Goal: Task Accomplishment & Management: Use online tool/utility

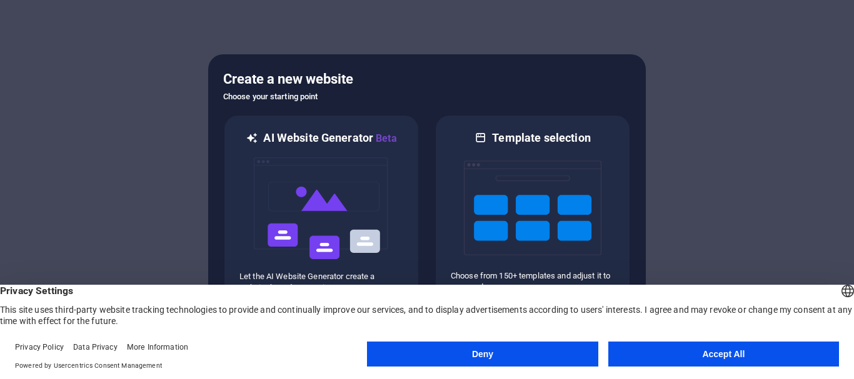
click at [713, 356] on button "Accept All" at bounding box center [723, 354] width 231 height 25
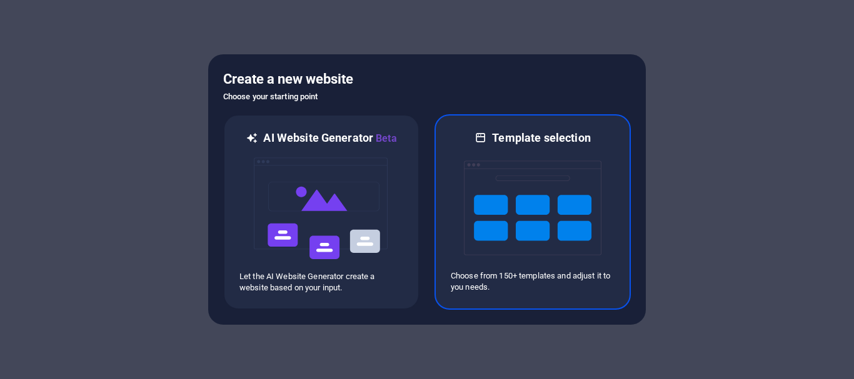
click at [532, 237] on img at bounding box center [532, 208] width 137 height 125
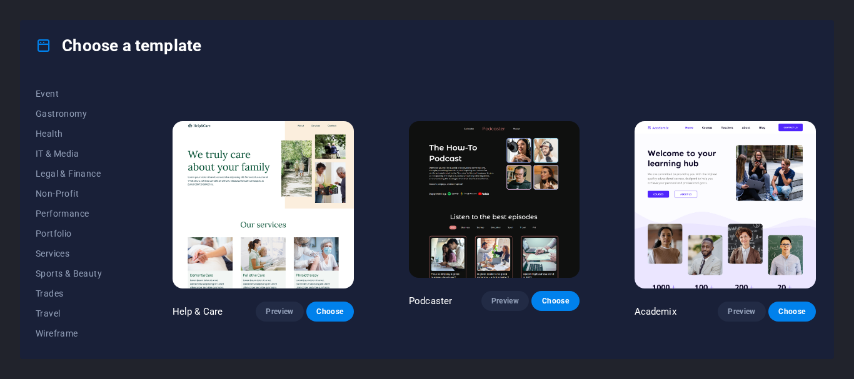
scroll to position [975, 0]
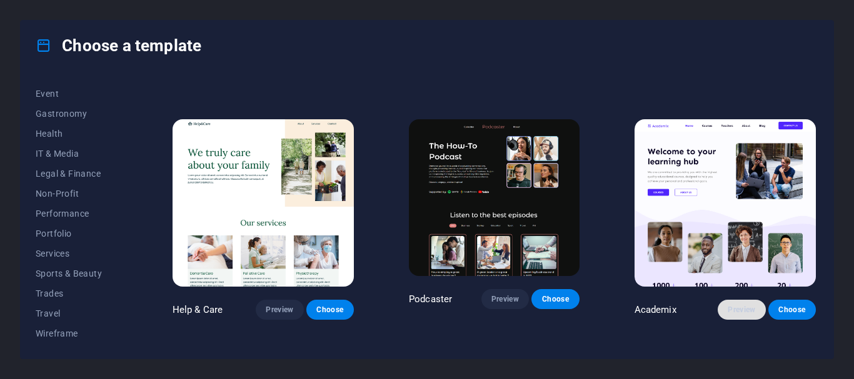
click at [729, 305] on span "Preview" at bounding box center [740, 310] width 27 height 10
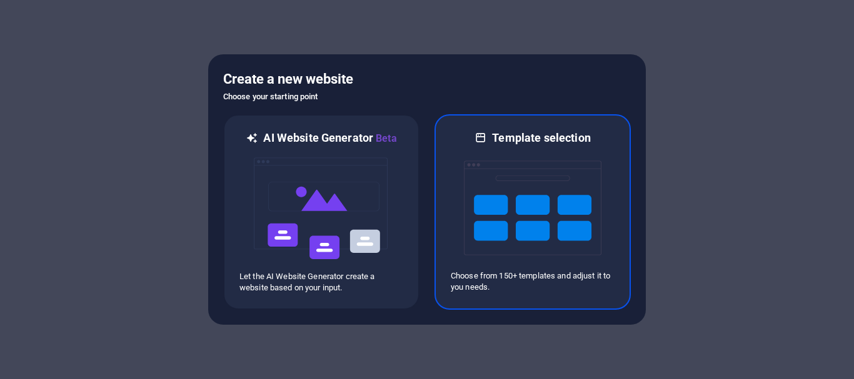
click at [521, 200] on img at bounding box center [532, 208] width 137 height 125
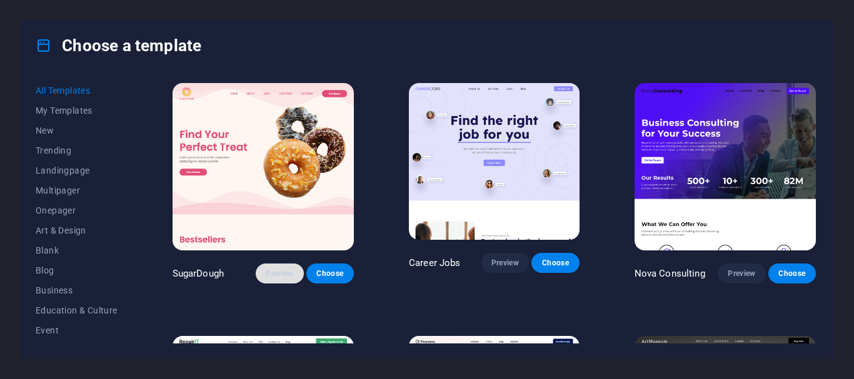
click at [275, 269] on span "Preview" at bounding box center [279, 274] width 27 height 10
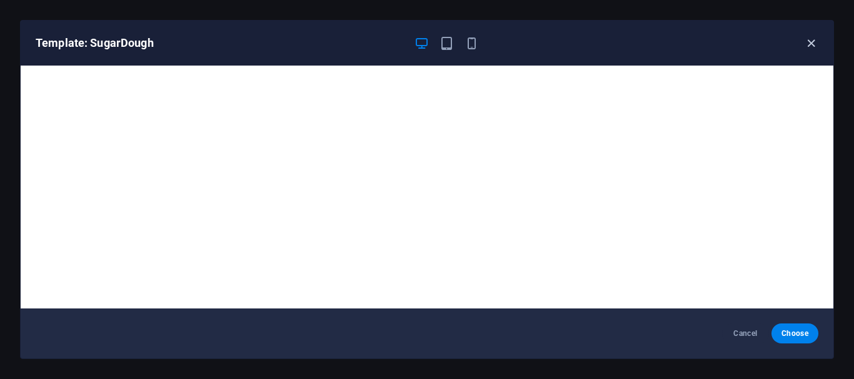
click at [815, 46] on icon "button" at bounding box center [811, 43] width 14 height 14
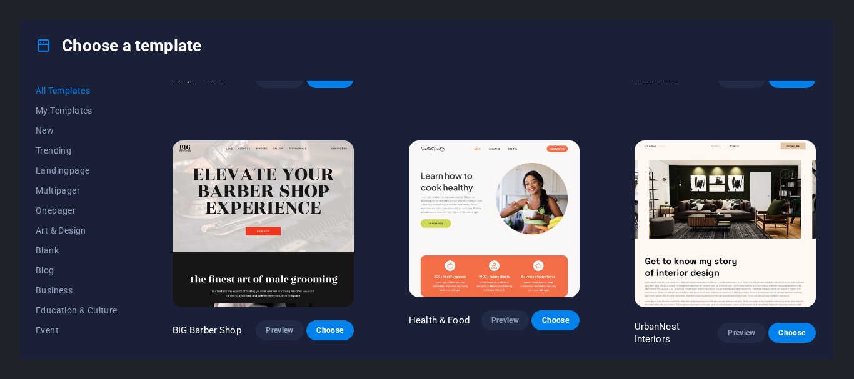
scroll to position [1206, 0]
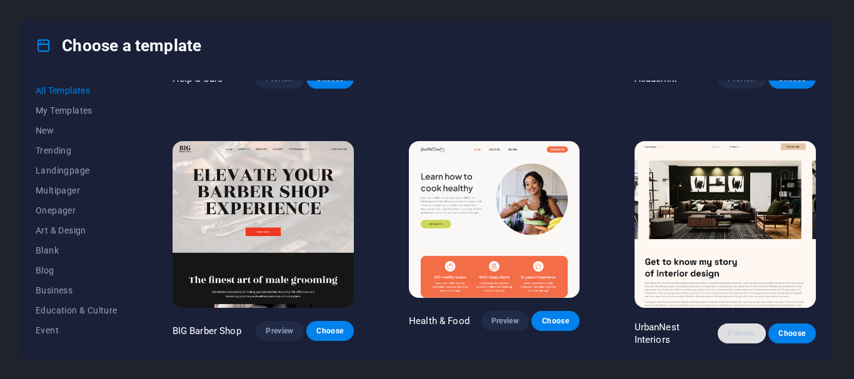
click at [741, 329] on span "Preview" at bounding box center [740, 334] width 27 height 10
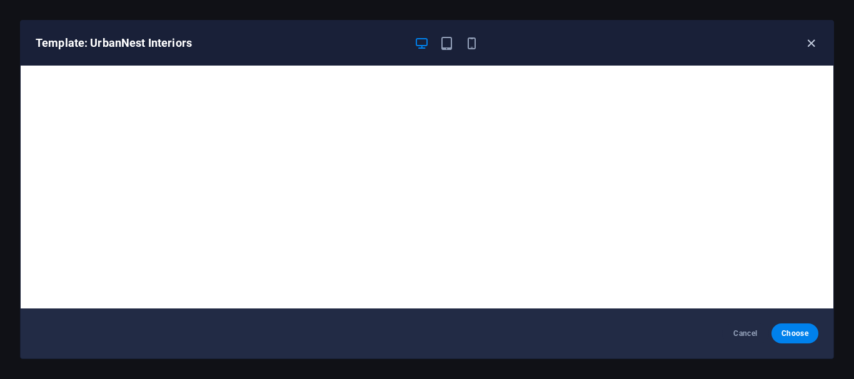
click at [811, 42] on icon "button" at bounding box center [811, 43] width 14 height 14
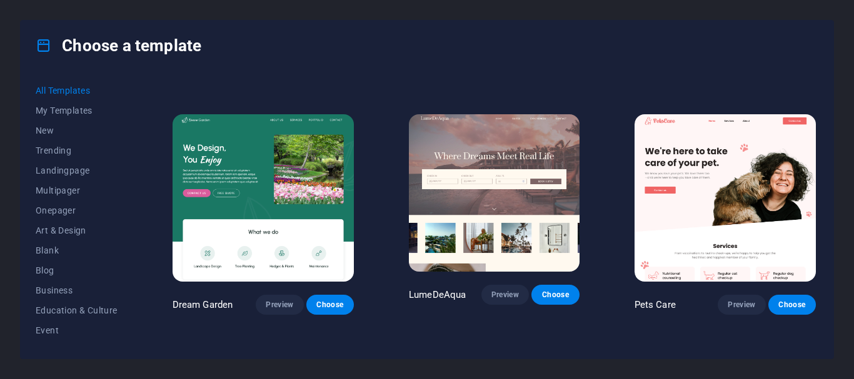
scroll to position [1997, 0]
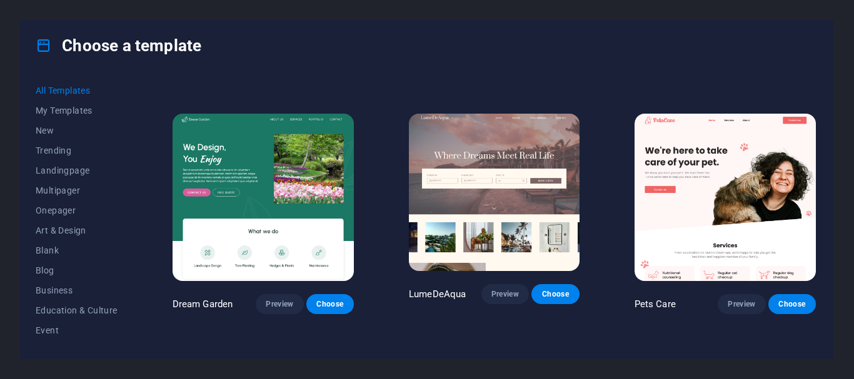
click at [507, 151] on img at bounding box center [494, 192] width 171 height 157
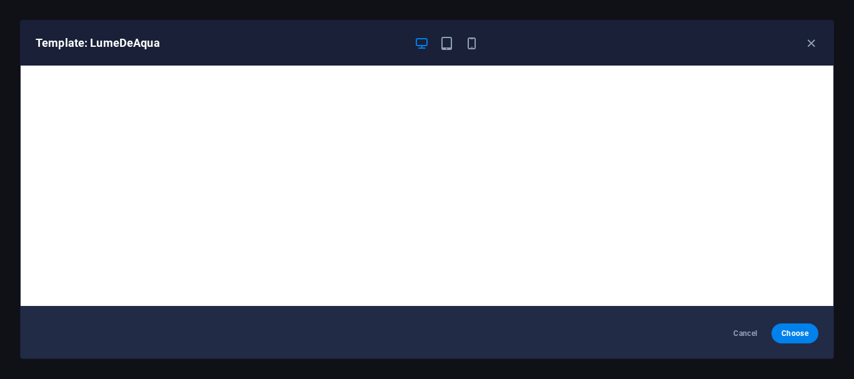
scroll to position [3, 0]
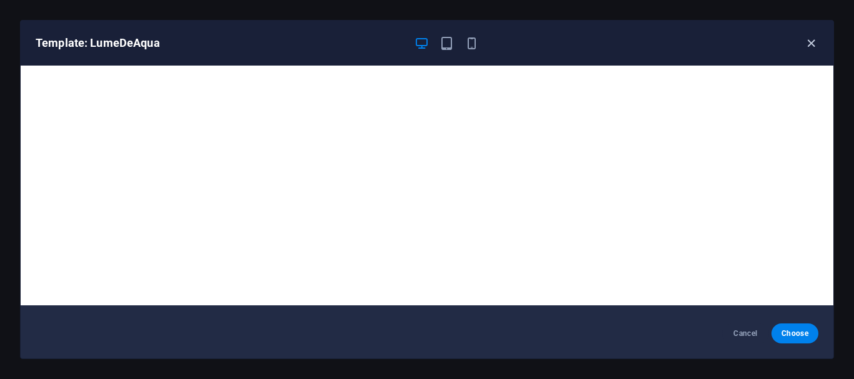
click at [812, 42] on icon "button" at bounding box center [811, 43] width 14 height 14
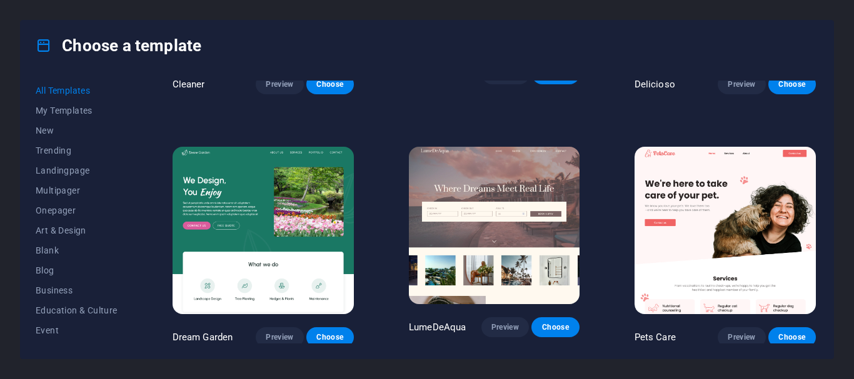
scroll to position [1962, 0]
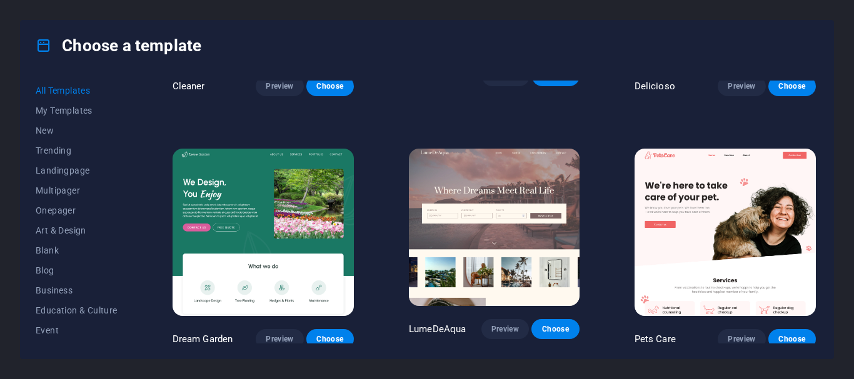
click at [706, 217] on img at bounding box center [724, 232] width 181 height 167
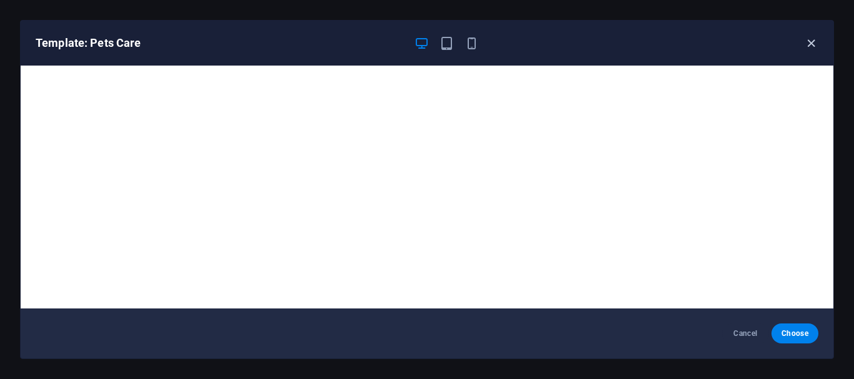
click at [812, 42] on icon "button" at bounding box center [811, 43] width 14 height 14
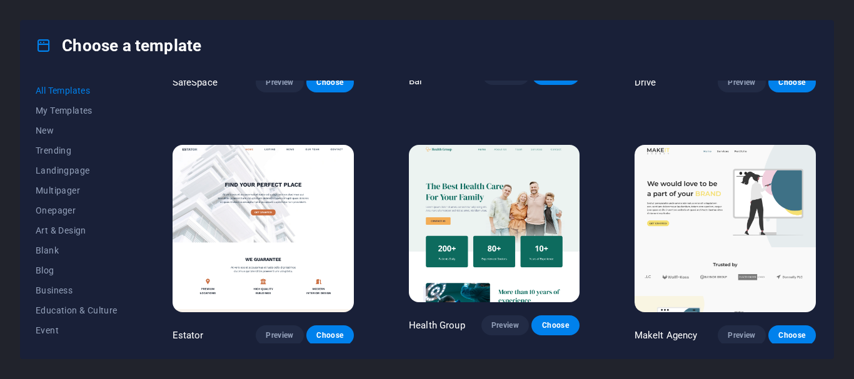
scroll to position [2470, 0]
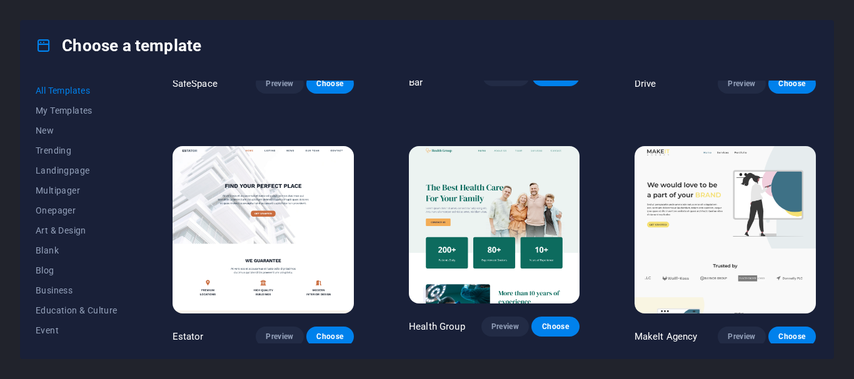
click at [472, 179] on img at bounding box center [494, 224] width 171 height 157
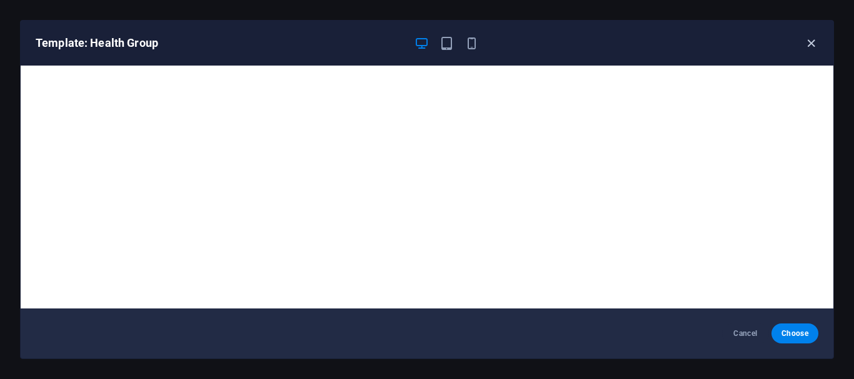
click at [809, 41] on icon "button" at bounding box center [811, 43] width 14 height 14
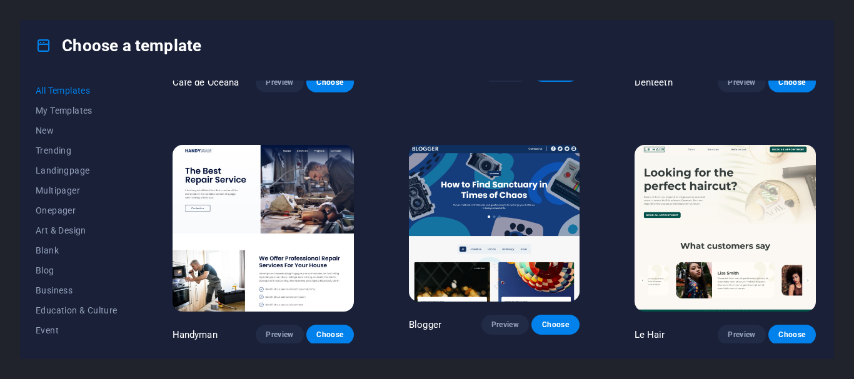
scroll to position [3483, 0]
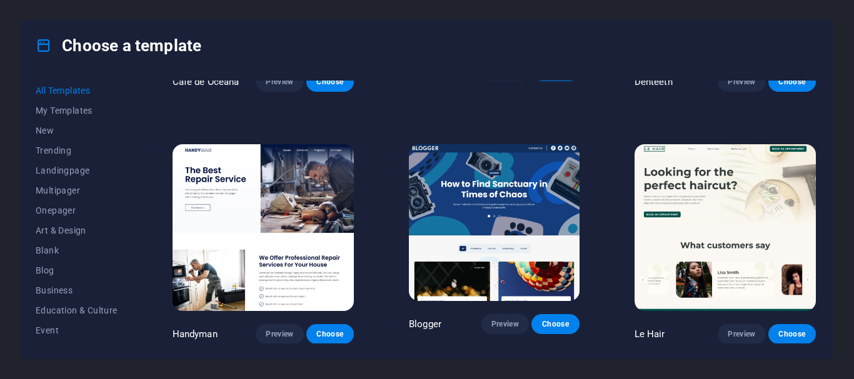
click at [254, 164] on img at bounding box center [262, 227] width 181 height 167
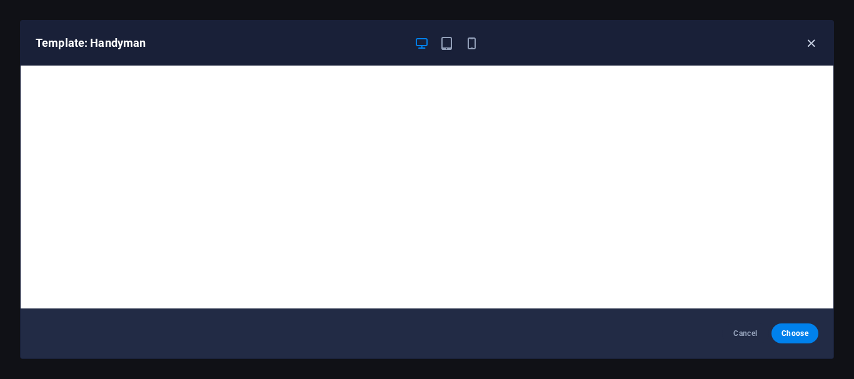
click at [808, 42] on icon "button" at bounding box center [811, 43] width 14 height 14
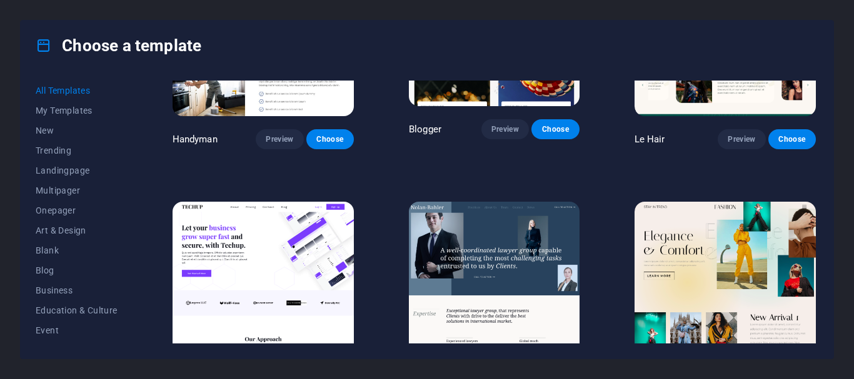
scroll to position [3684, 0]
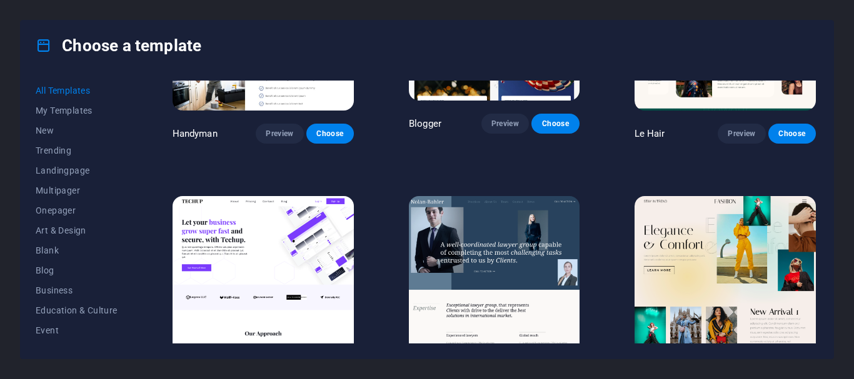
click at [690, 196] on img at bounding box center [724, 279] width 181 height 167
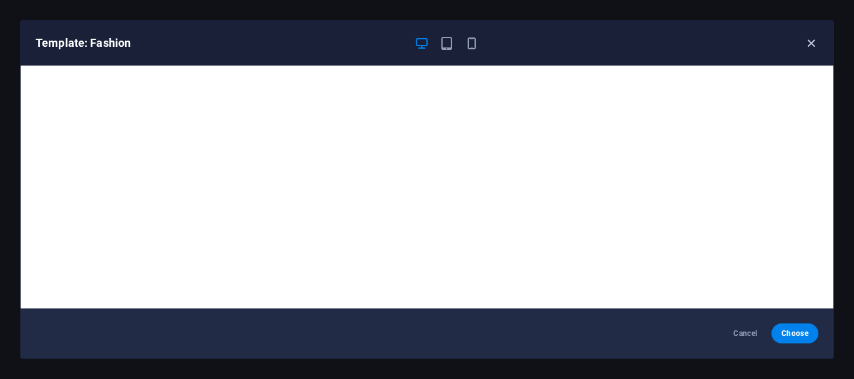
click at [812, 39] on icon "button" at bounding box center [811, 43] width 14 height 14
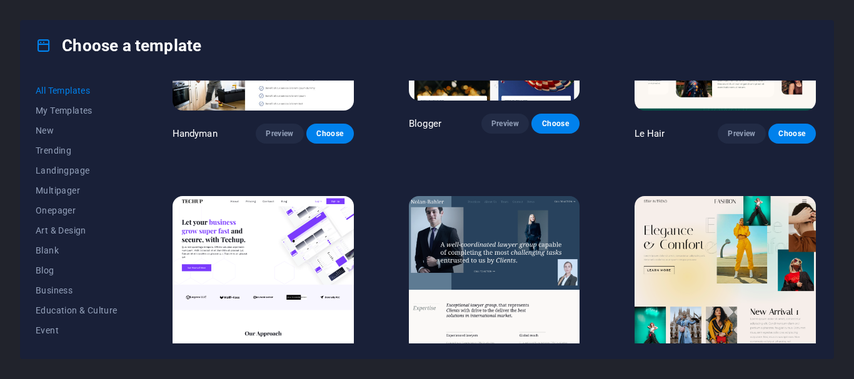
click at [501, 207] on img at bounding box center [494, 274] width 171 height 157
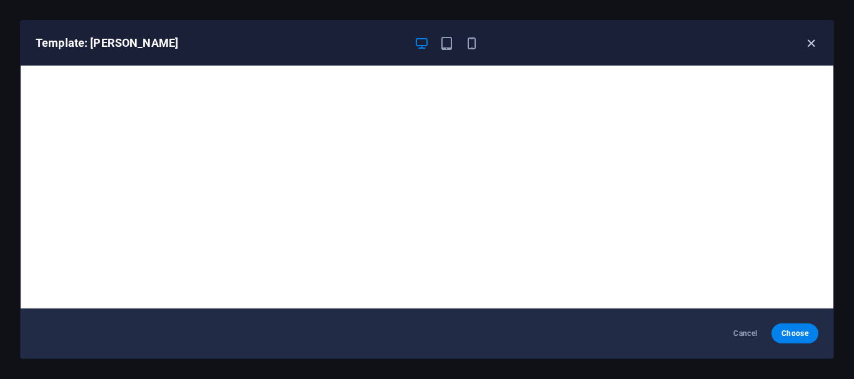
click at [804, 42] on icon "button" at bounding box center [811, 43] width 14 height 14
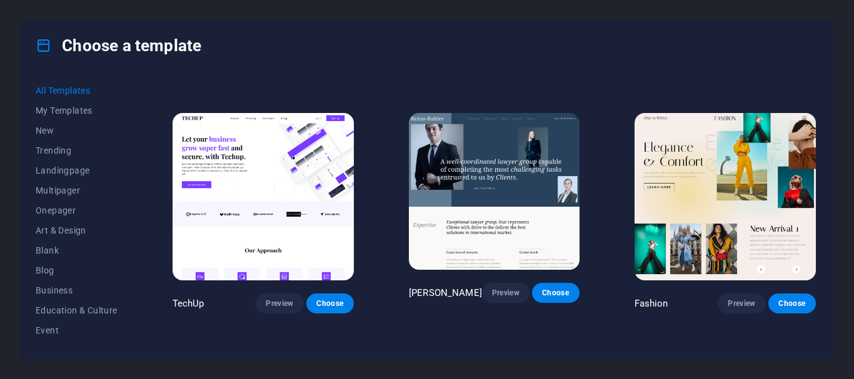
scroll to position [3793, 0]
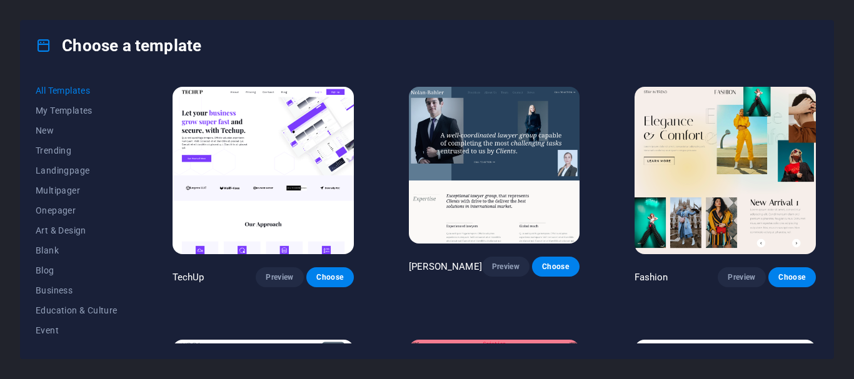
click at [280, 146] on img at bounding box center [262, 170] width 181 height 167
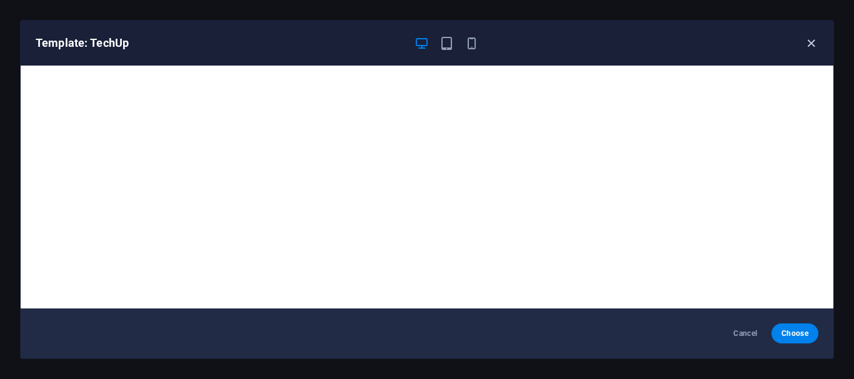
click at [809, 44] on icon "button" at bounding box center [811, 43] width 14 height 14
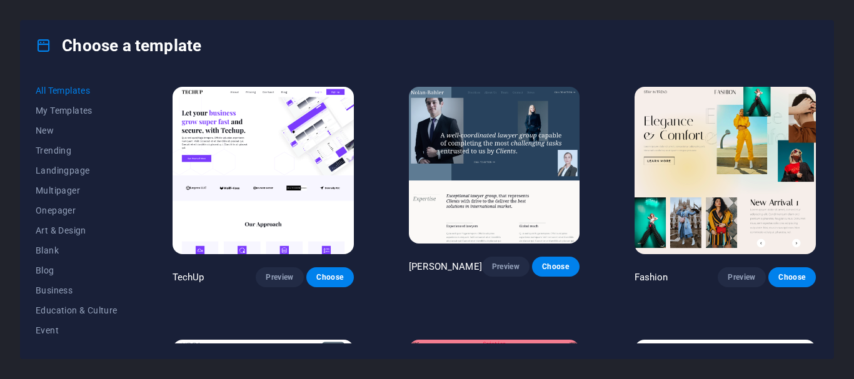
click at [535, 25] on div "Choose a template" at bounding box center [427, 46] width 812 height 50
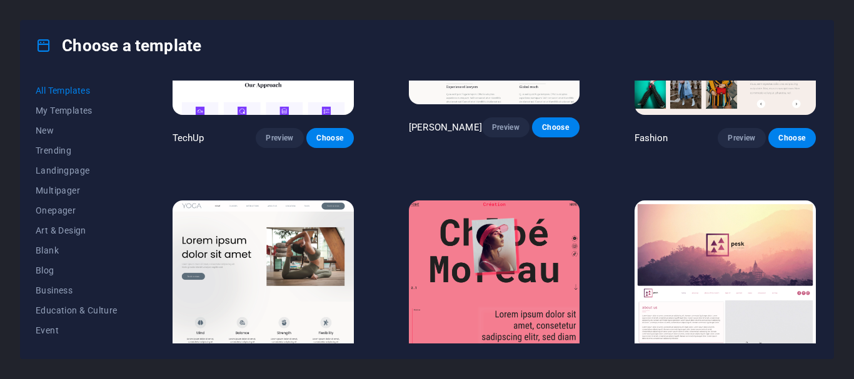
scroll to position [3943, 0]
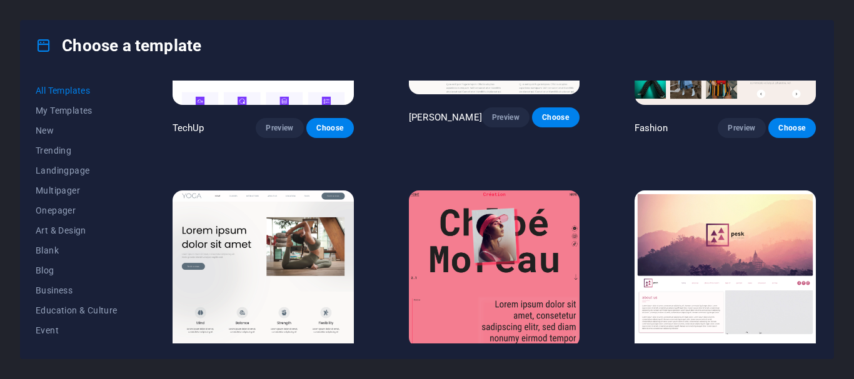
click at [275, 376] on span "Preview" at bounding box center [279, 381] width 27 height 10
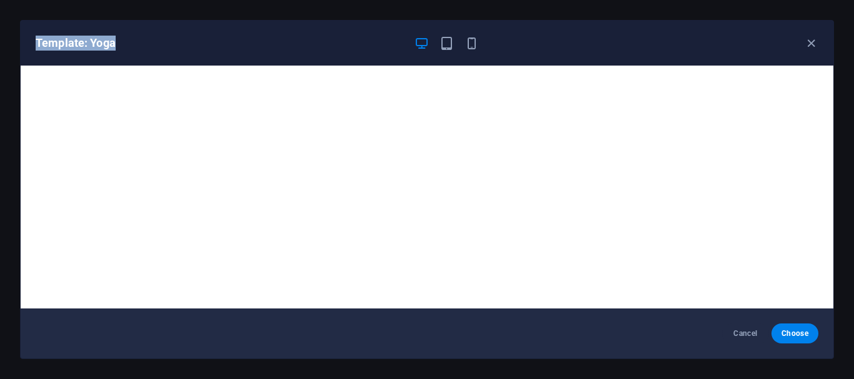
drag, startPoint x: 120, startPoint y: 42, endPoint x: 26, endPoint y: 36, distance: 94.0
click at [26, 36] on div "Template: Yoga" at bounding box center [427, 43] width 812 height 45
copy h6 "Template: Yoga"
click at [812, 39] on icon "button" at bounding box center [811, 43] width 14 height 14
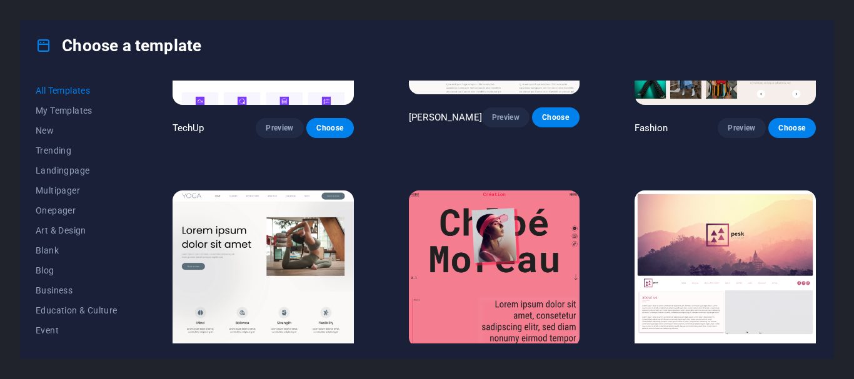
click at [555, 69] on div "Choose a template" at bounding box center [427, 46] width 812 height 50
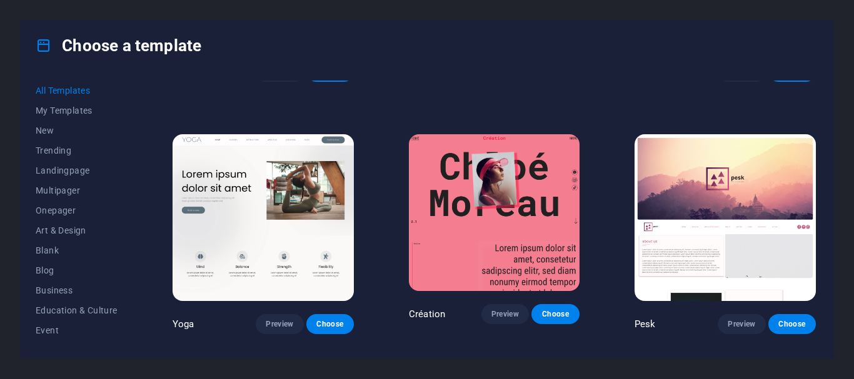
scroll to position [3998, 0]
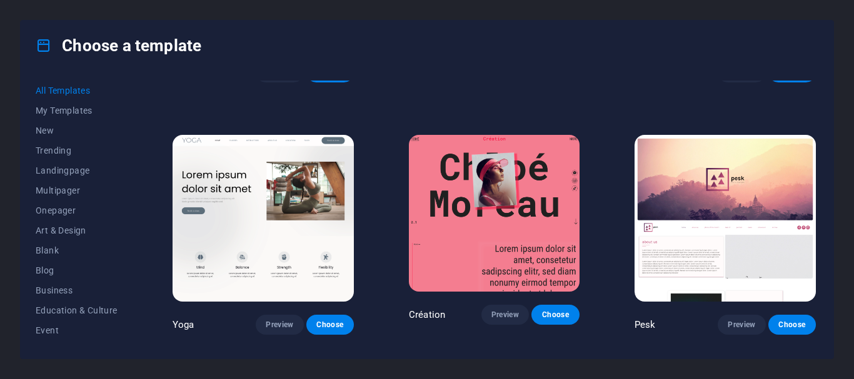
click at [716, 158] on img at bounding box center [724, 218] width 181 height 167
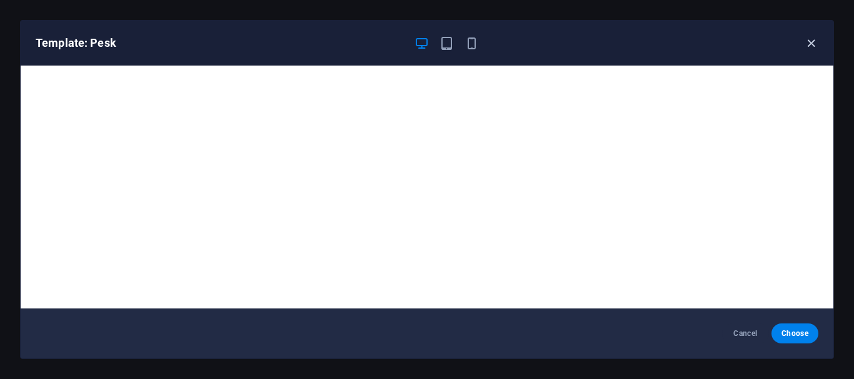
click at [806, 47] on icon "button" at bounding box center [811, 43] width 14 height 14
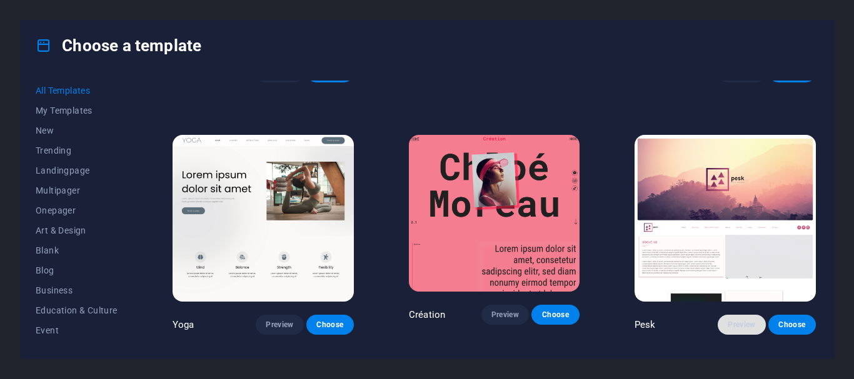
click at [742, 320] on span "Preview" at bounding box center [740, 325] width 27 height 10
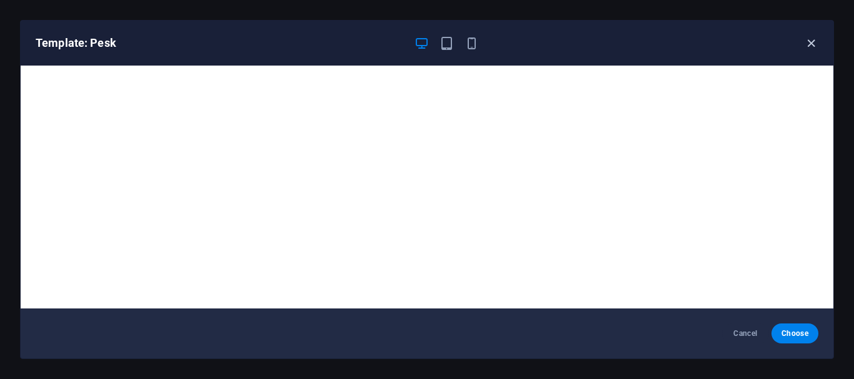
click at [810, 42] on icon "button" at bounding box center [811, 43] width 14 height 14
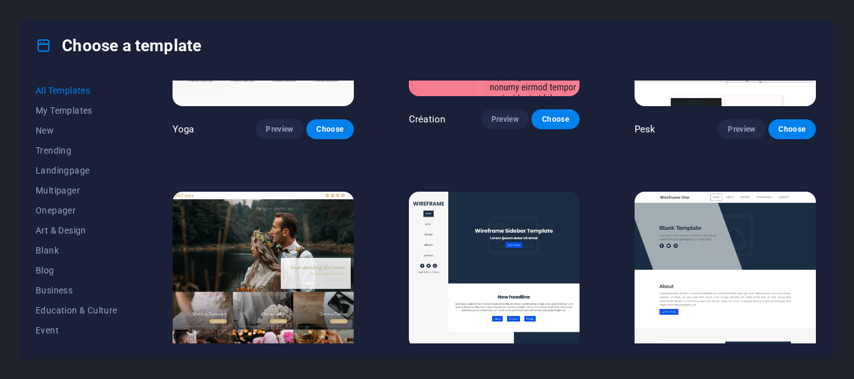
scroll to position [4222, 0]
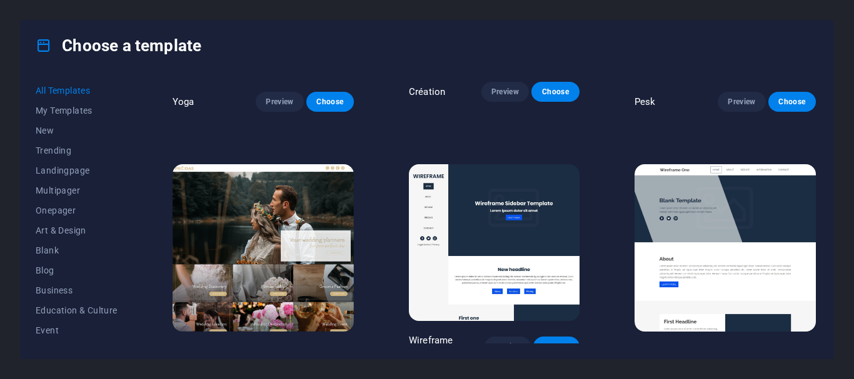
click at [275, 350] on span "Preview" at bounding box center [279, 355] width 27 height 10
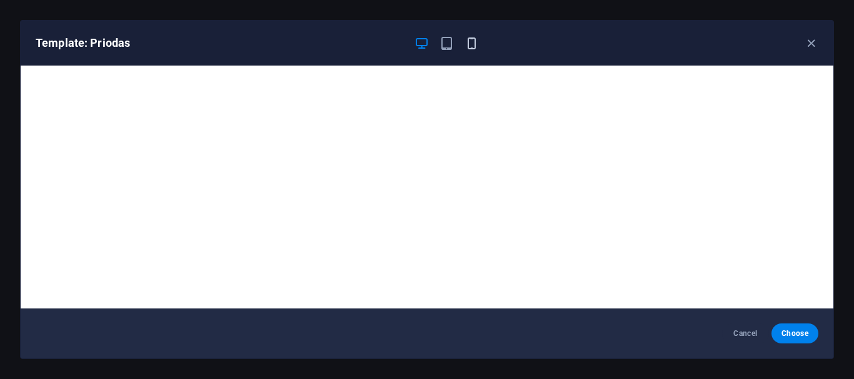
click at [467, 45] on icon "button" at bounding box center [471, 43] width 14 height 14
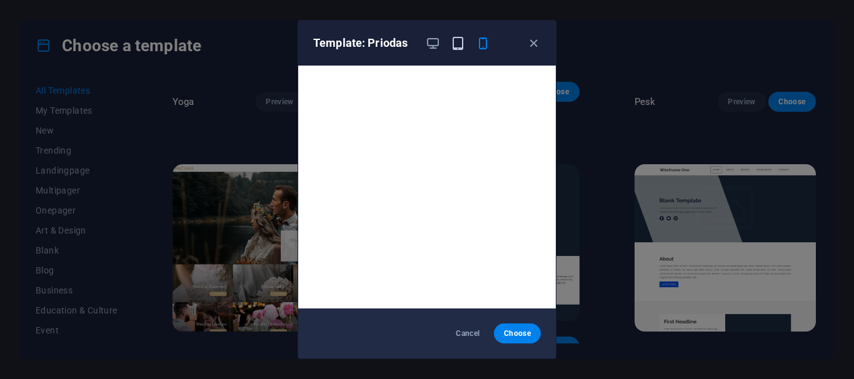
click at [457, 42] on icon "button" at bounding box center [458, 43] width 14 height 14
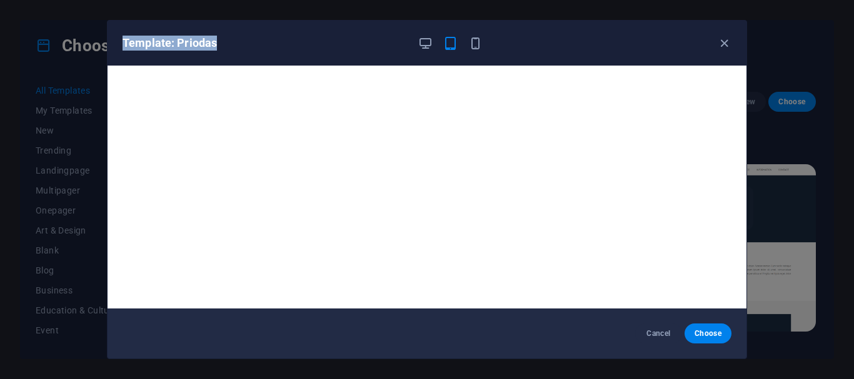
drag, startPoint x: 221, startPoint y: 37, endPoint x: 120, endPoint y: 46, distance: 101.0
click at [120, 46] on div "Template: Priodas" at bounding box center [426, 43] width 639 height 45
copy h6 "Template: Priodas"
click at [589, 27] on div "Template: Priodas" at bounding box center [426, 43] width 639 height 45
click at [730, 47] on icon "button" at bounding box center [724, 43] width 14 height 14
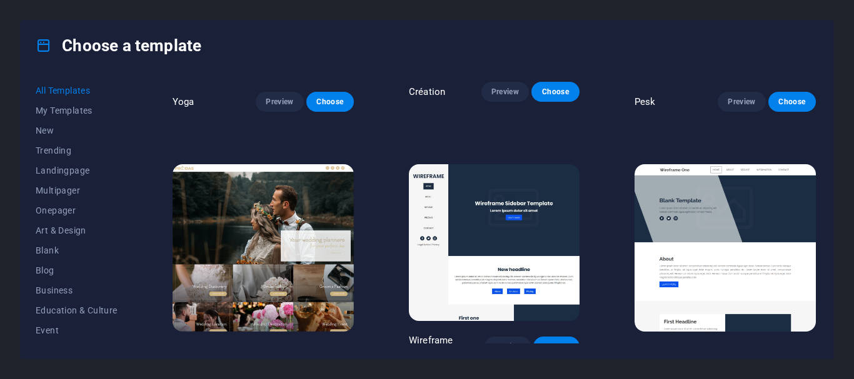
click at [514, 180] on img at bounding box center [494, 242] width 171 height 157
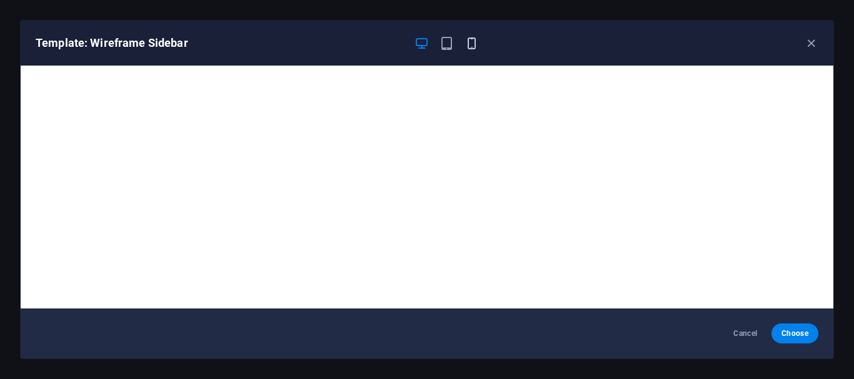
click at [473, 41] on icon "button" at bounding box center [471, 43] width 14 height 14
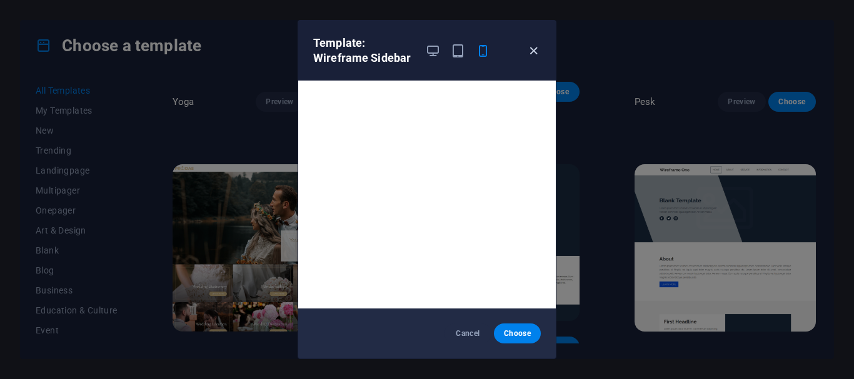
click at [531, 49] on icon "button" at bounding box center [533, 51] width 14 height 14
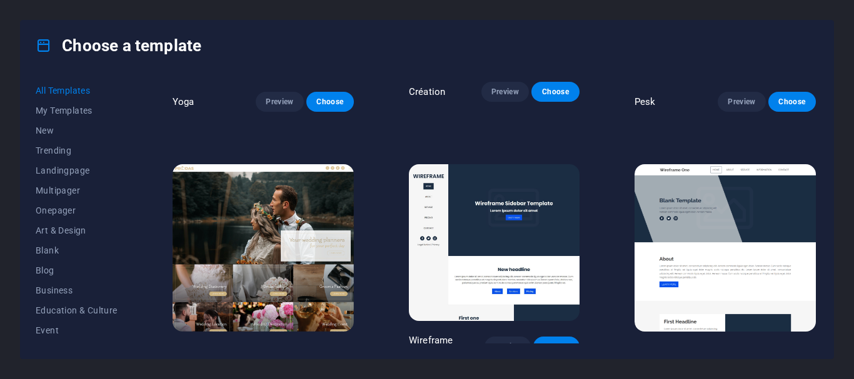
click at [683, 164] on img at bounding box center [724, 247] width 181 height 167
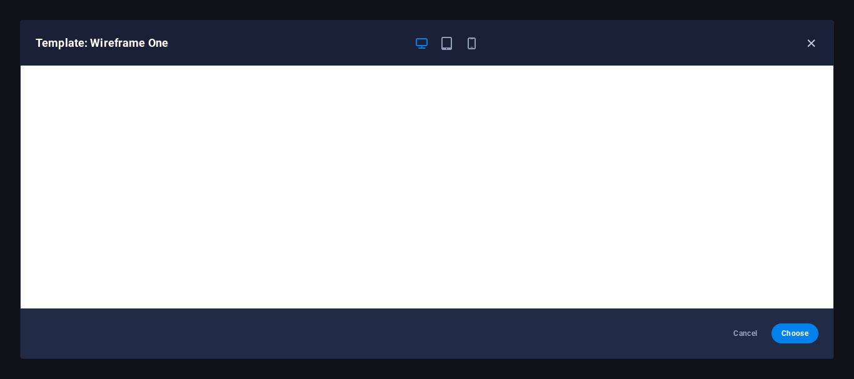
click at [812, 42] on icon "button" at bounding box center [811, 43] width 14 height 14
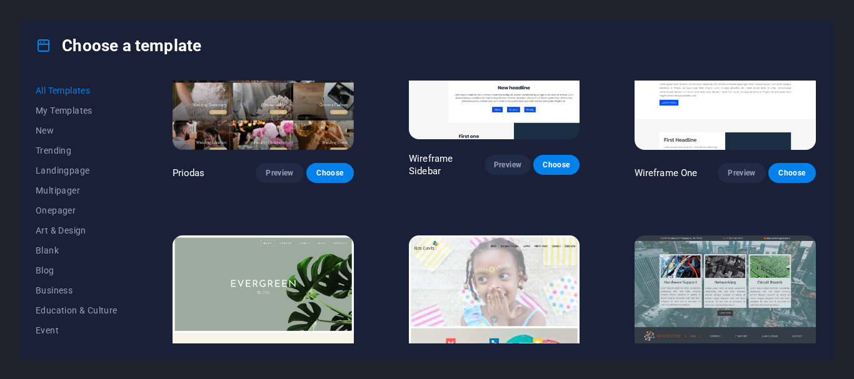
scroll to position [4415, 0]
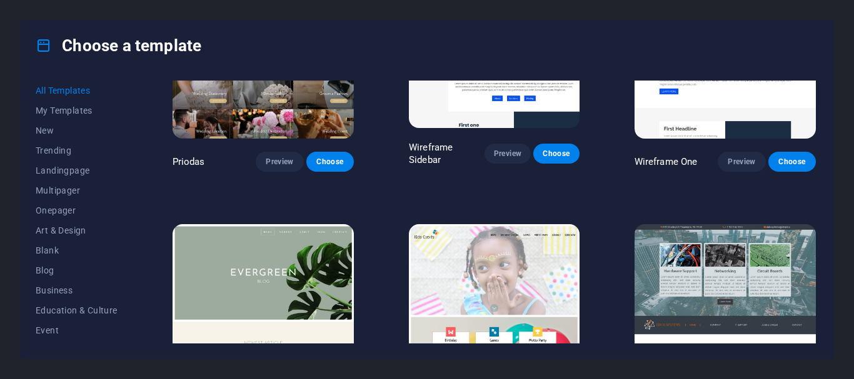
click at [324, 224] on img at bounding box center [262, 307] width 181 height 167
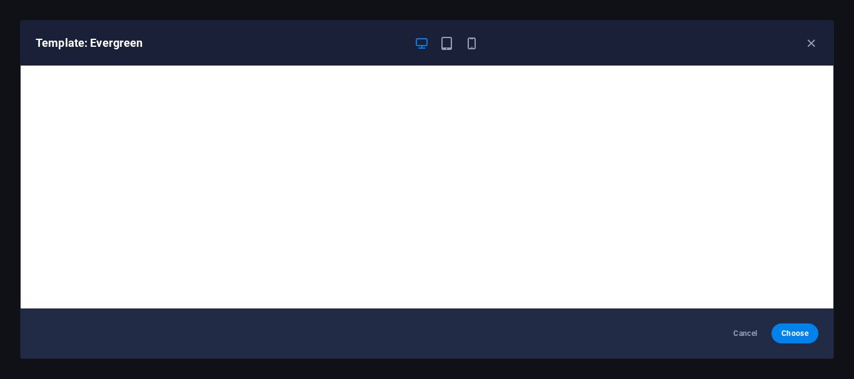
click at [471, 53] on div "Template: Evergreen" at bounding box center [427, 43] width 812 height 45
click at [471, 46] on icon "button" at bounding box center [471, 43] width 14 height 14
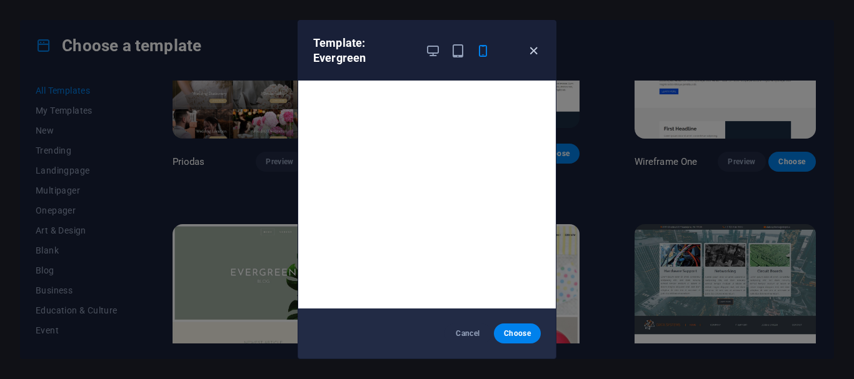
click at [532, 57] on icon "button" at bounding box center [533, 51] width 14 height 14
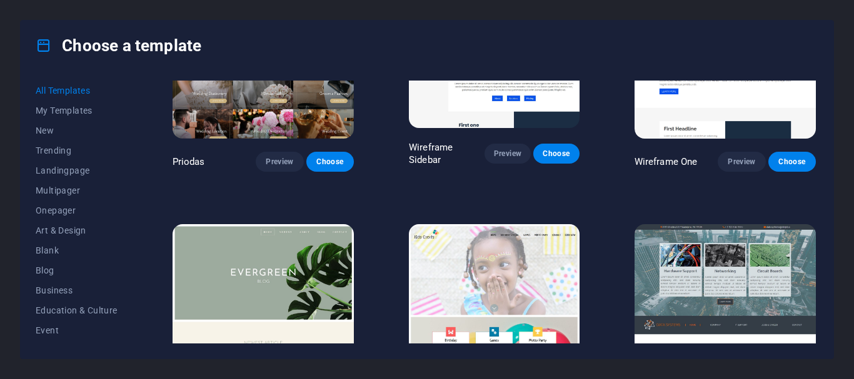
click at [494, 224] on img at bounding box center [494, 302] width 171 height 157
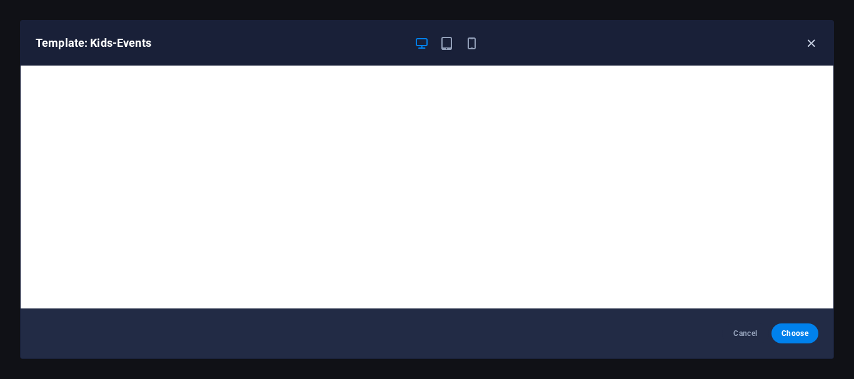
click at [812, 41] on icon "button" at bounding box center [811, 43] width 14 height 14
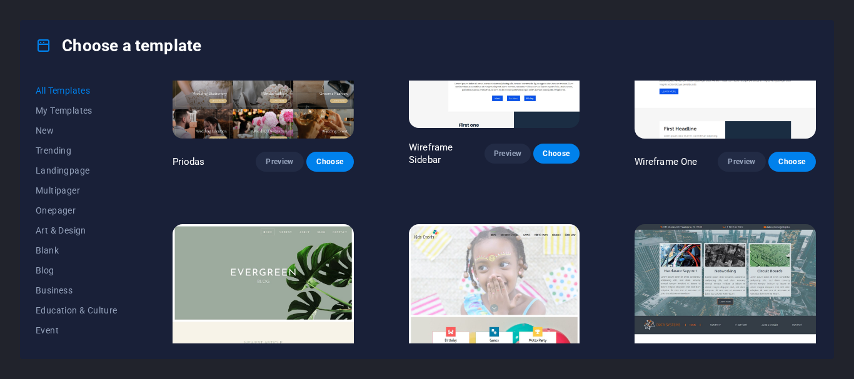
click at [702, 224] on img at bounding box center [724, 307] width 181 height 167
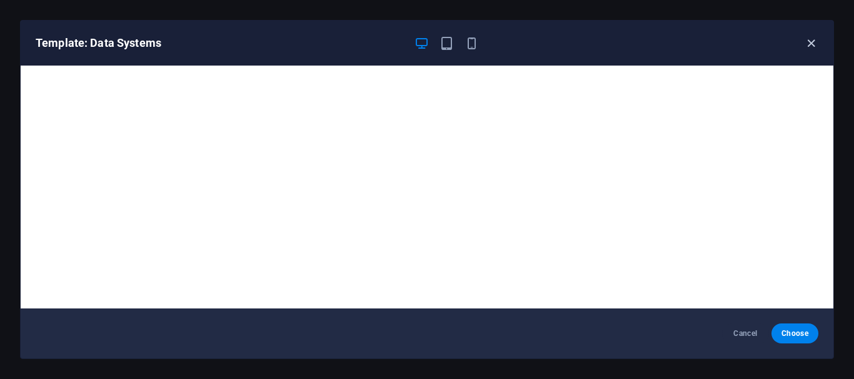
click at [809, 42] on icon "button" at bounding box center [811, 43] width 14 height 14
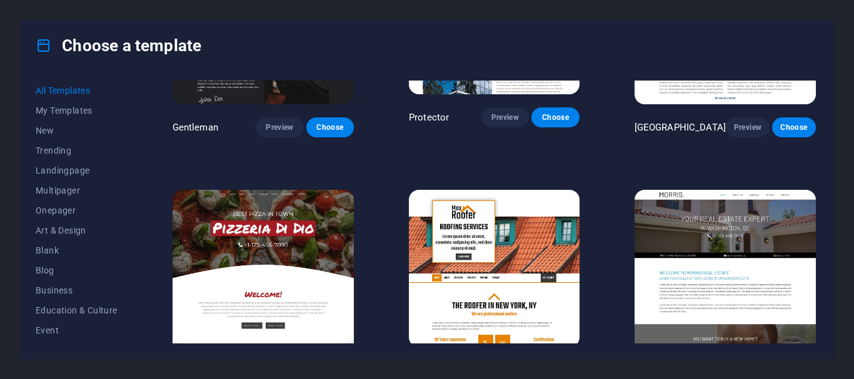
scroll to position [5208, 0]
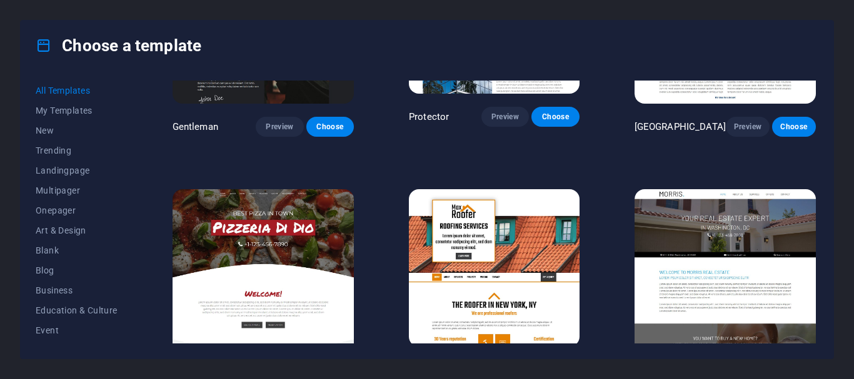
click at [510, 365] on span "Preview" at bounding box center [505, 370] width 27 height 10
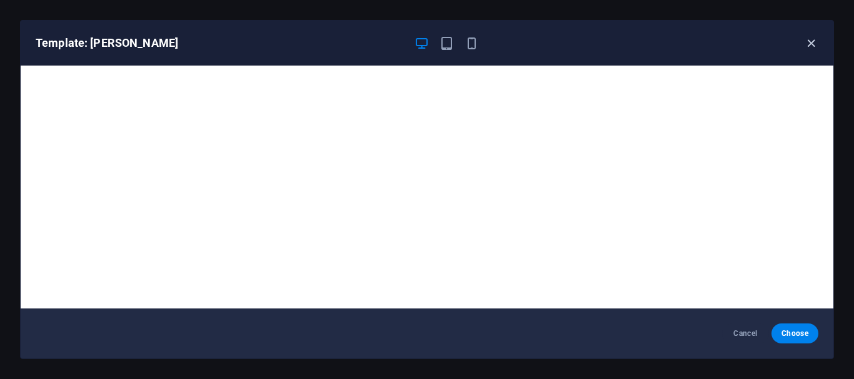
click at [812, 43] on icon "button" at bounding box center [811, 43] width 14 height 14
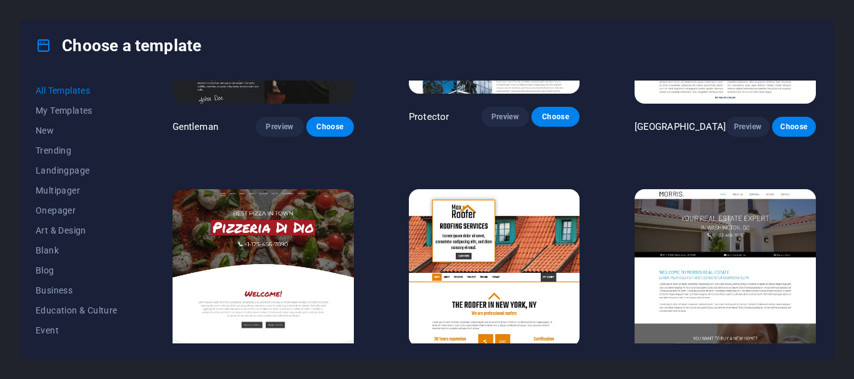
click at [649, 189] on img at bounding box center [724, 272] width 181 height 167
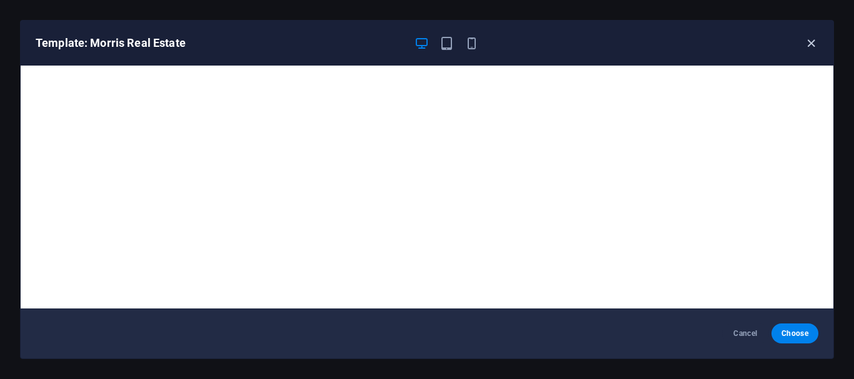
click at [808, 44] on icon "button" at bounding box center [811, 43] width 14 height 14
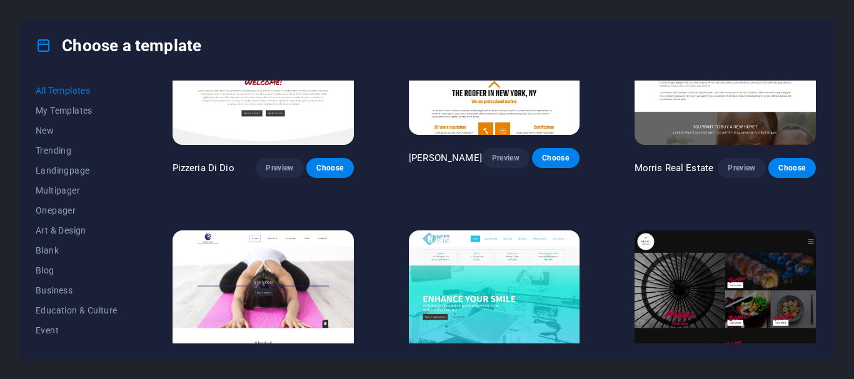
scroll to position [5442, 0]
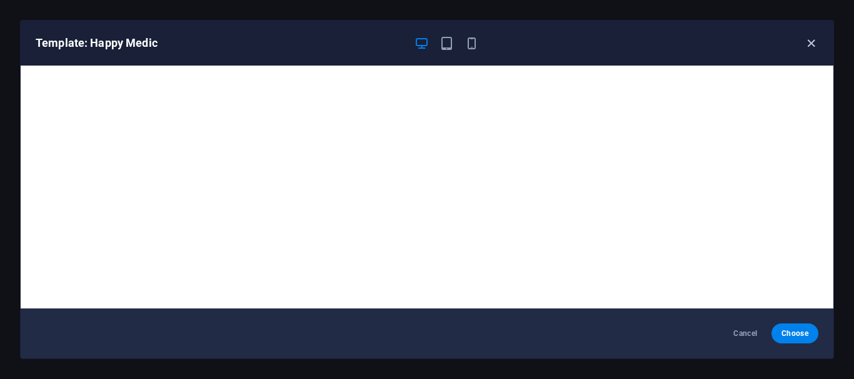
click at [811, 46] on icon "button" at bounding box center [811, 43] width 14 height 14
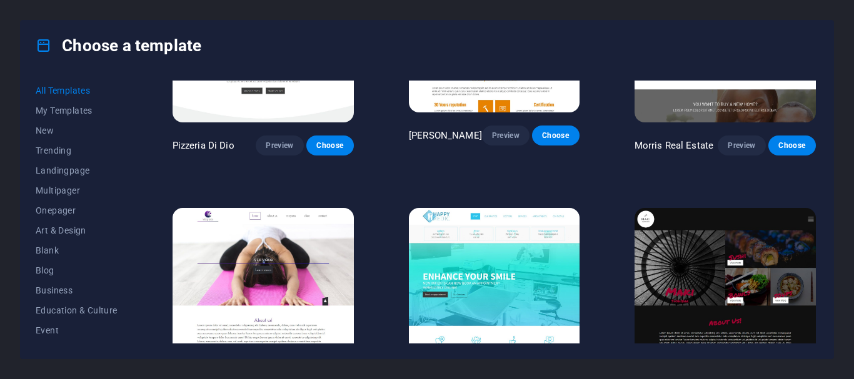
click at [700, 216] on img at bounding box center [724, 291] width 181 height 167
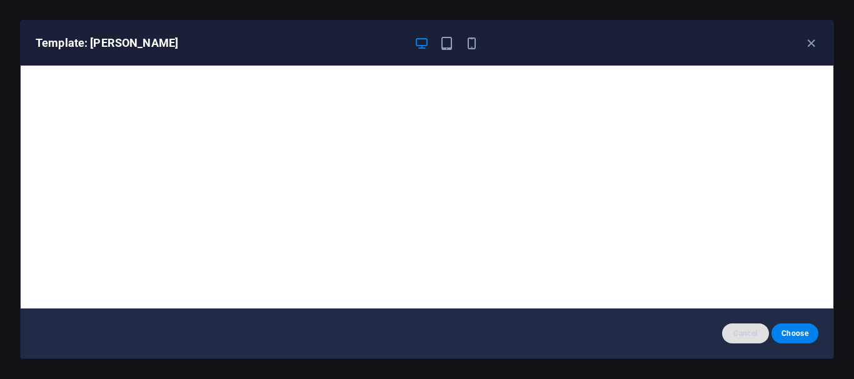
click at [746, 331] on span "Cancel" at bounding box center [745, 334] width 27 height 10
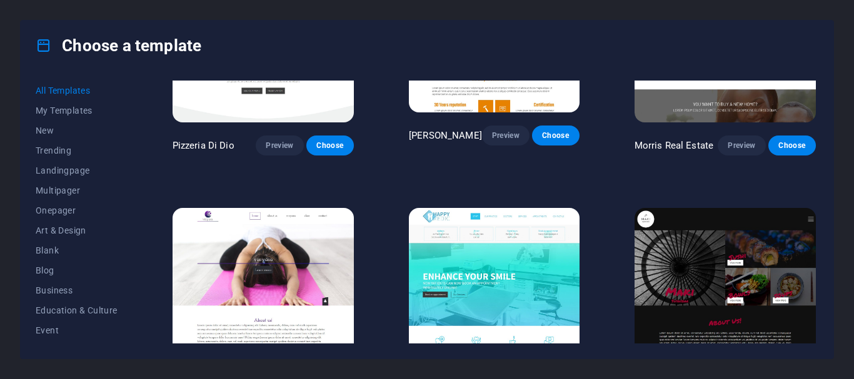
click at [716, 219] on img at bounding box center [724, 291] width 181 height 167
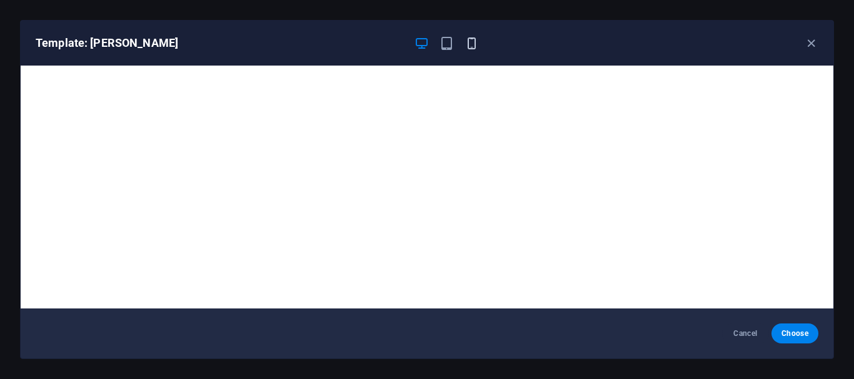
click at [476, 42] on icon "button" at bounding box center [471, 43] width 14 height 14
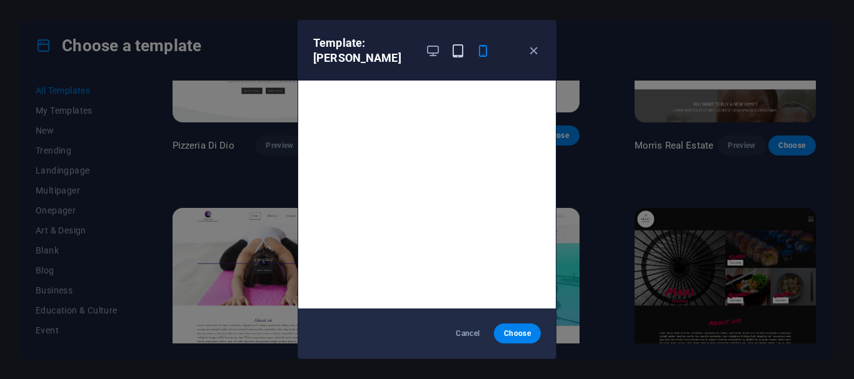
click at [451, 44] on icon "button" at bounding box center [458, 51] width 14 height 14
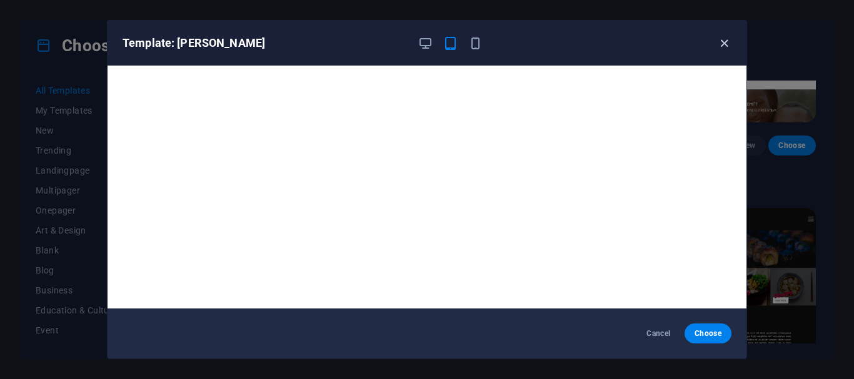
click at [727, 42] on icon "button" at bounding box center [724, 43] width 14 height 14
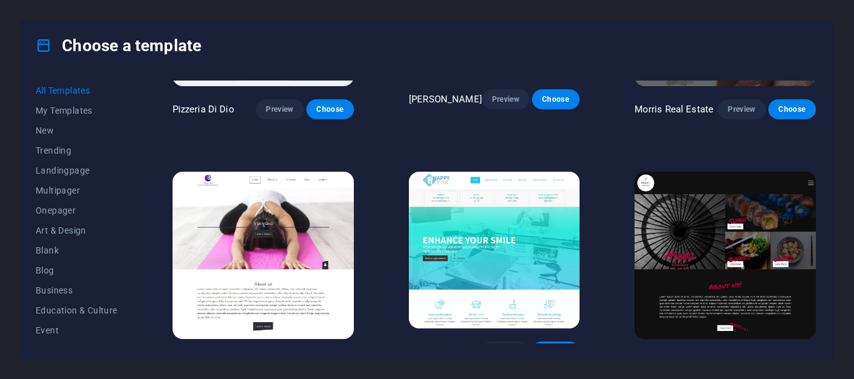
scroll to position [5478, 0]
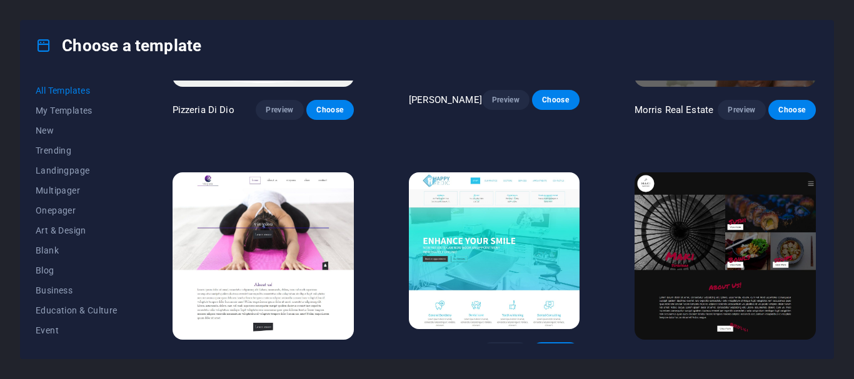
click at [277, 358] on span "Preview" at bounding box center [279, 363] width 27 height 10
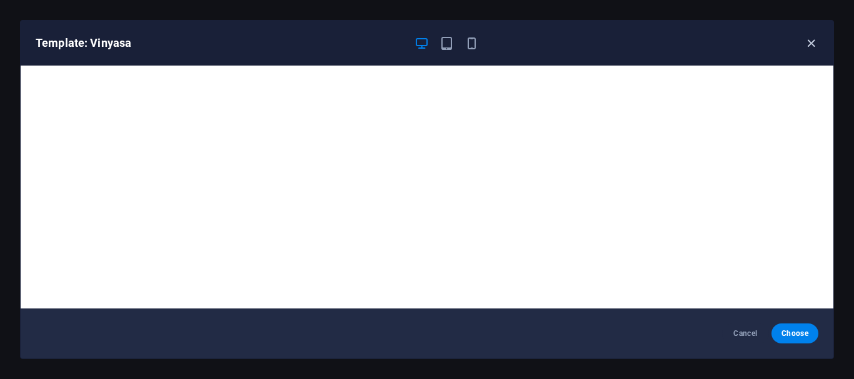
click at [810, 41] on icon "button" at bounding box center [811, 43] width 14 height 14
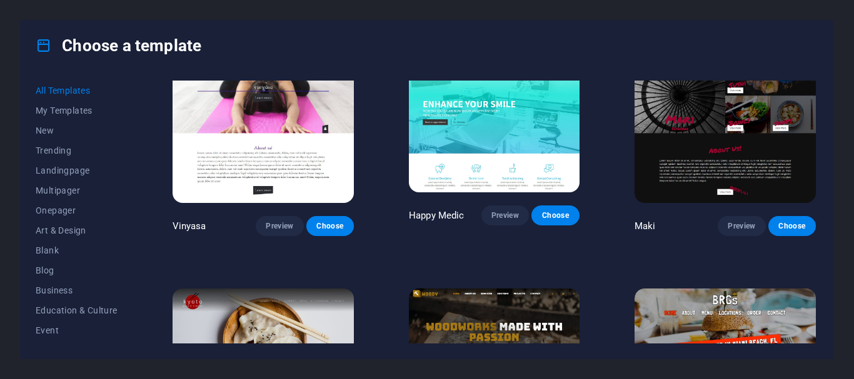
scroll to position [5662, 0]
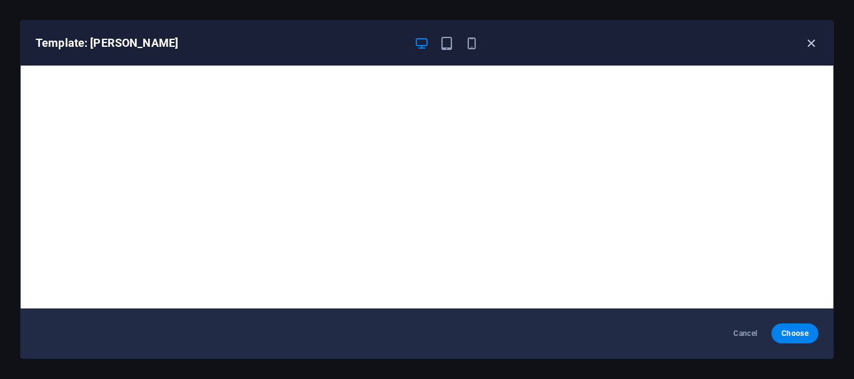
click at [809, 42] on icon "button" at bounding box center [811, 43] width 14 height 14
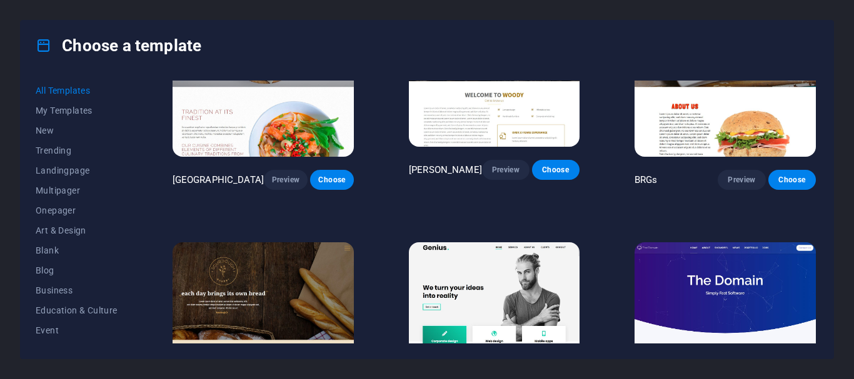
scroll to position [5908, 0]
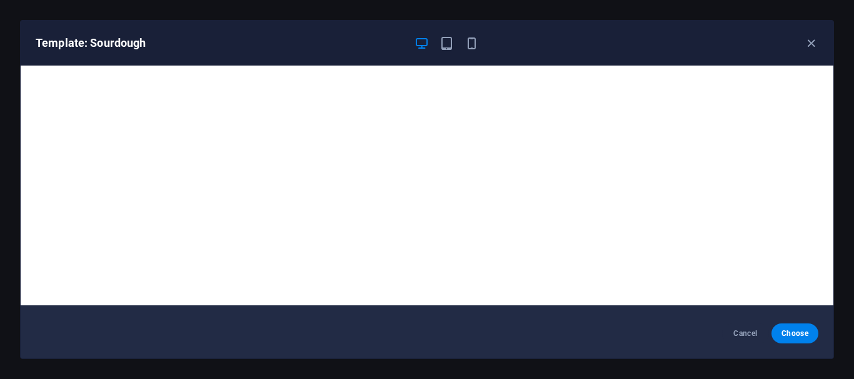
scroll to position [0, 0]
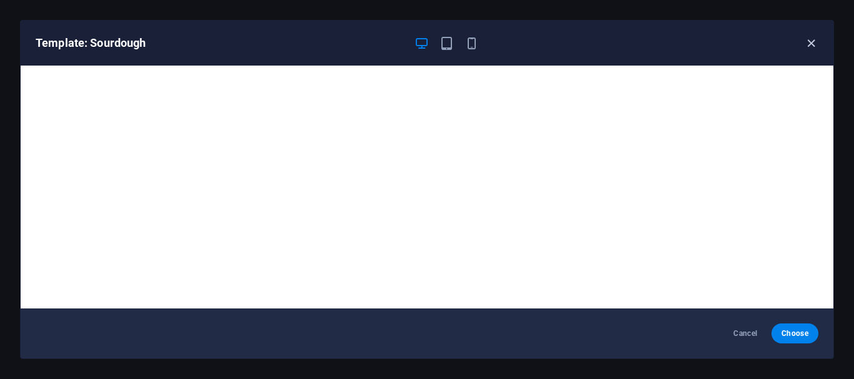
click at [809, 42] on icon "button" at bounding box center [811, 43] width 14 height 14
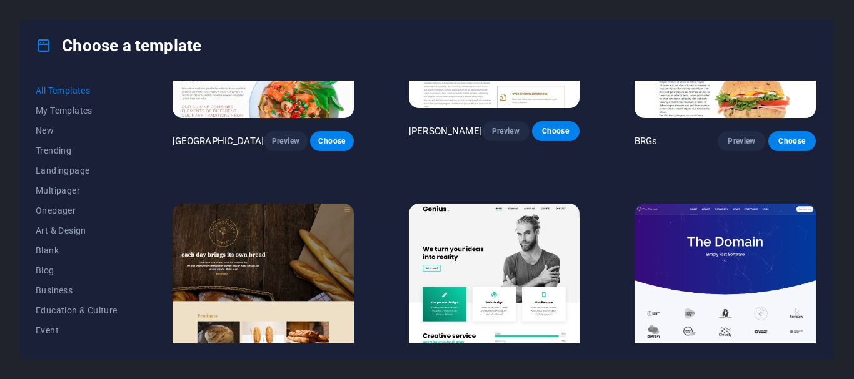
scroll to position [5951, 0]
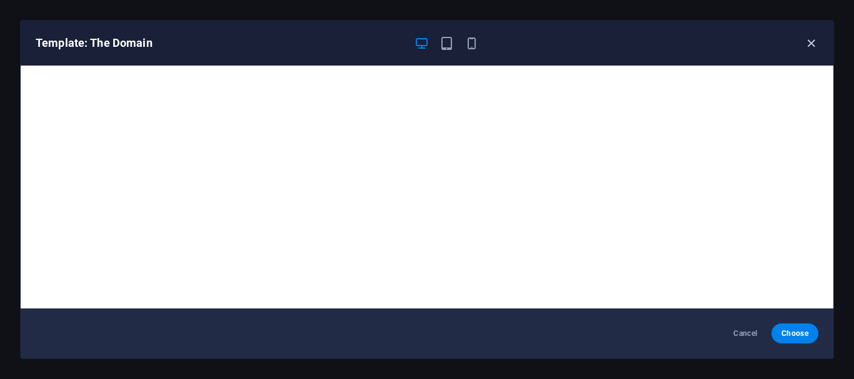
click at [808, 41] on icon "button" at bounding box center [811, 43] width 14 height 14
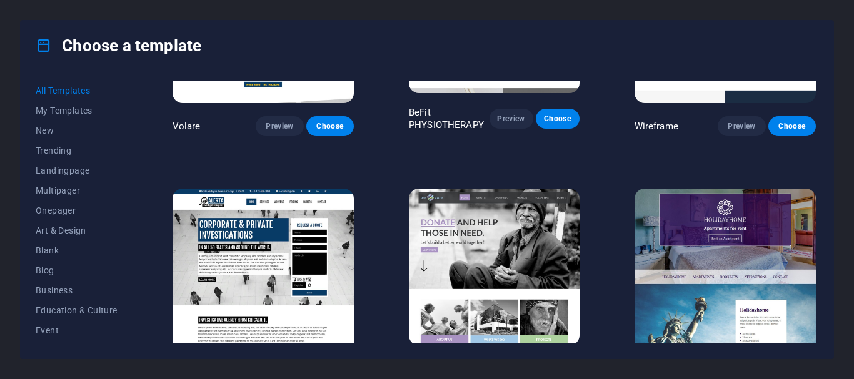
scroll to position [6473, 0]
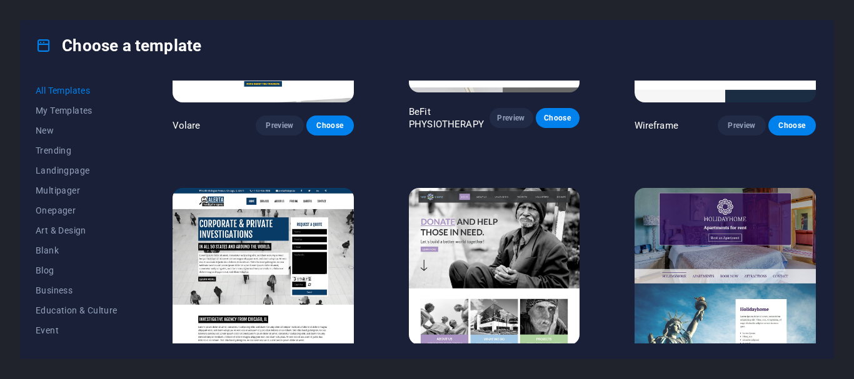
click at [503, 363] on span "Preview" at bounding box center [504, 368] width 27 height 10
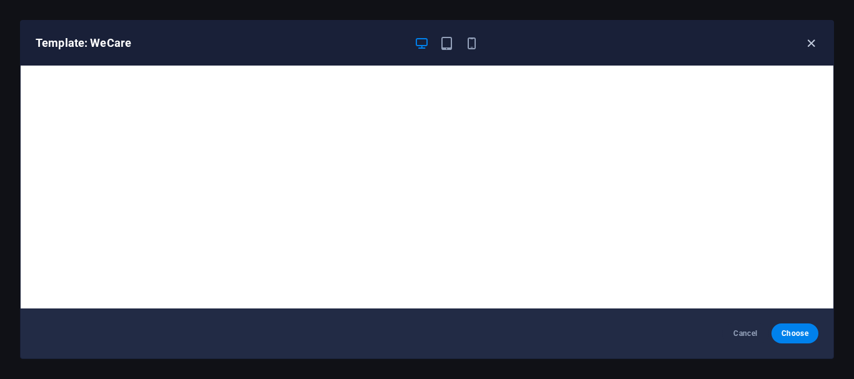
click at [812, 46] on icon "button" at bounding box center [811, 43] width 14 height 14
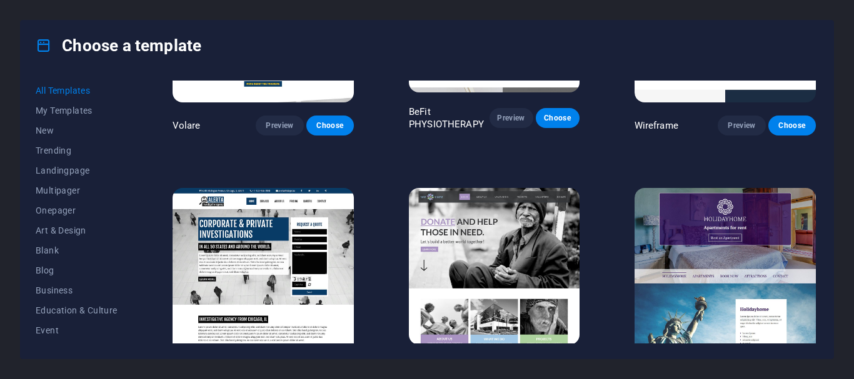
click at [277, 374] on span "Preview" at bounding box center [279, 379] width 27 height 10
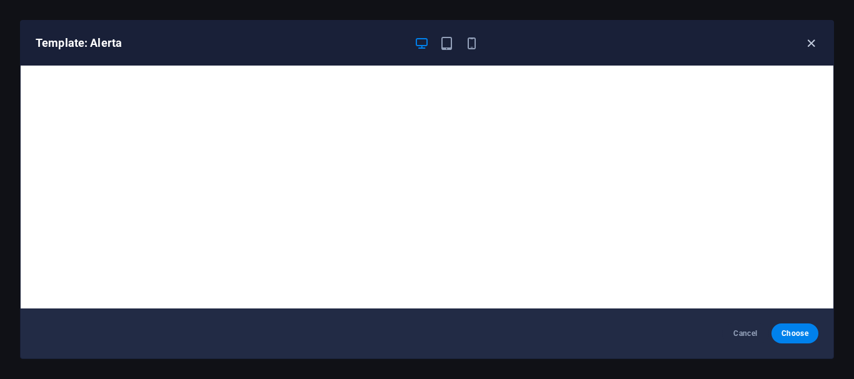
click at [812, 42] on icon "button" at bounding box center [811, 43] width 14 height 14
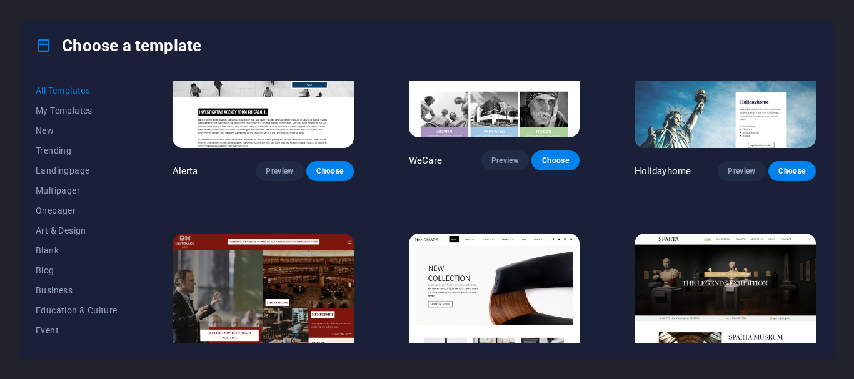
scroll to position [6646, 0]
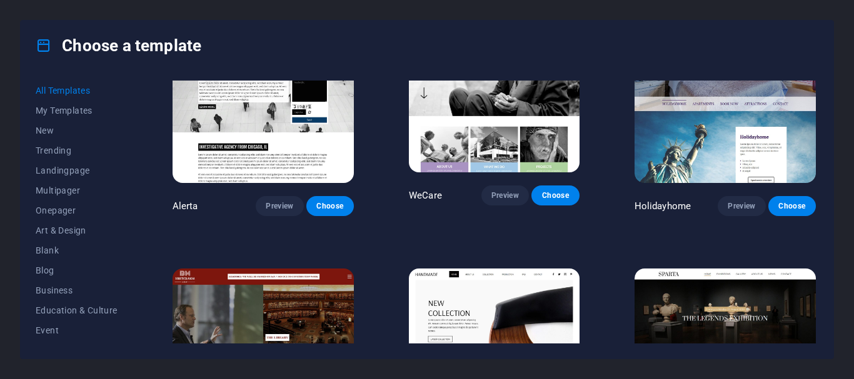
click at [481, 269] on img at bounding box center [494, 347] width 171 height 157
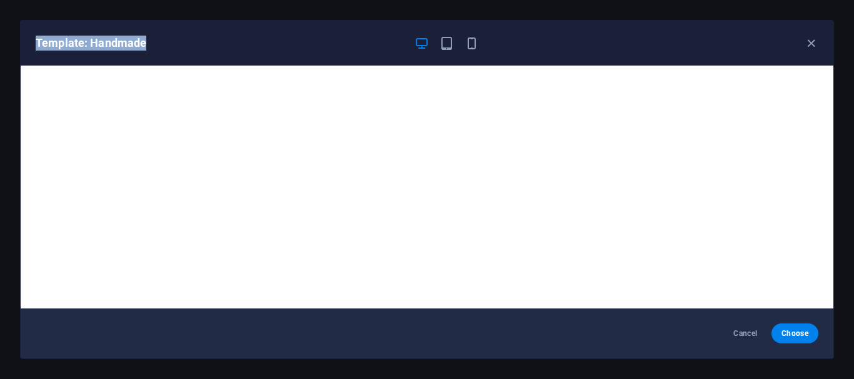
drag, startPoint x: 151, startPoint y: 42, endPoint x: 37, endPoint y: 31, distance: 113.7
click at [37, 31] on div "Template: Handmade" at bounding box center [427, 43] width 812 height 45
copy h6 "Template: Handmade"
click at [814, 44] on icon "button" at bounding box center [811, 43] width 14 height 14
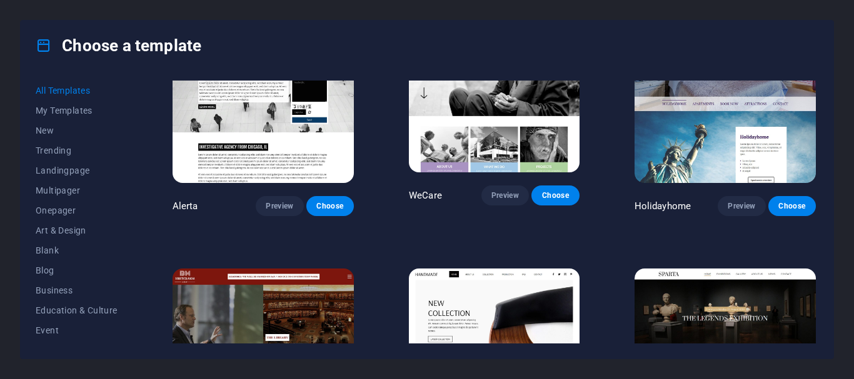
click at [698, 269] on img at bounding box center [724, 352] width 181 height 167
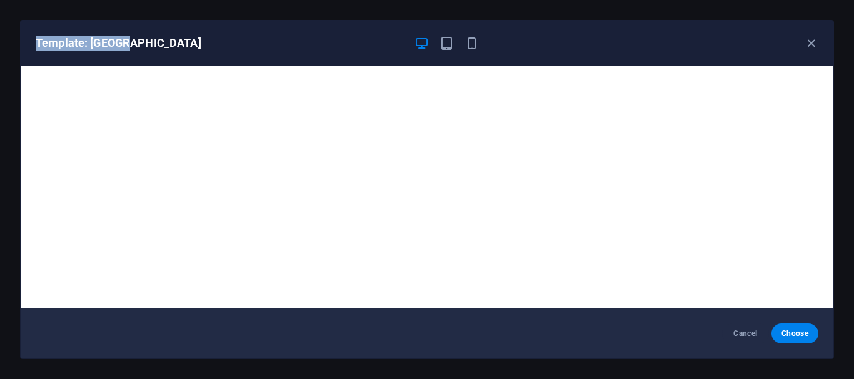
drag, startPoint x: 130, startPoint y: 44, endPoint x: 33, endPoint y: 41, distance: 96.9
click at [31, 42] on div "Template: Sparta" at bounding box center [427, 43] width 812 height 45
copy h6 "Template: Sparta"
click at [600, 43] on div "Template: Sparta" at bounding box center [419, 43] width 767 height 15
click at [811, 42] on icon "button" at bounding box center [811, 43] width 14 height 14
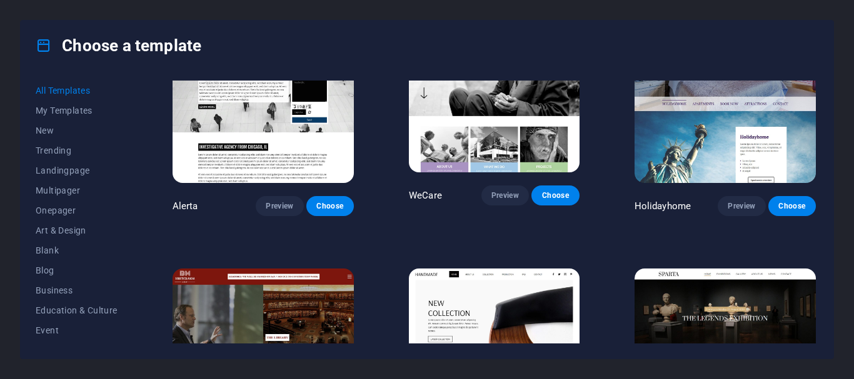
click at [248, 269] on img at bounding box center [262, 352] width 181 height 167
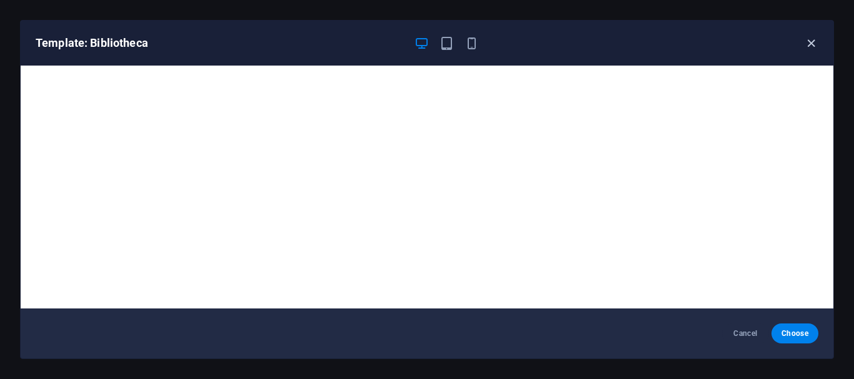
click at [811, 40] on icon "button" at bounding box center [811, 43] width 14 height 14
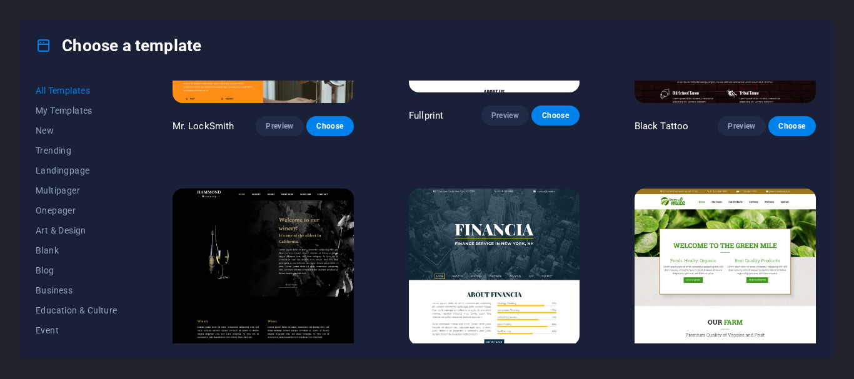
scroll to position [7223, 0]
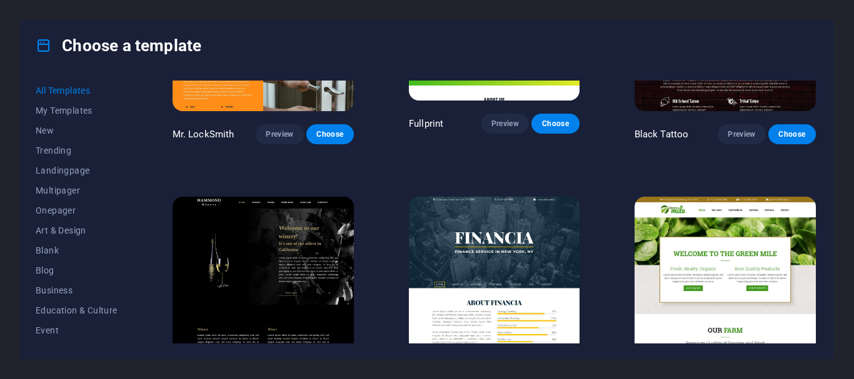
click at [704, 197] on img at bounding box center [724, 280] width 181 height 167
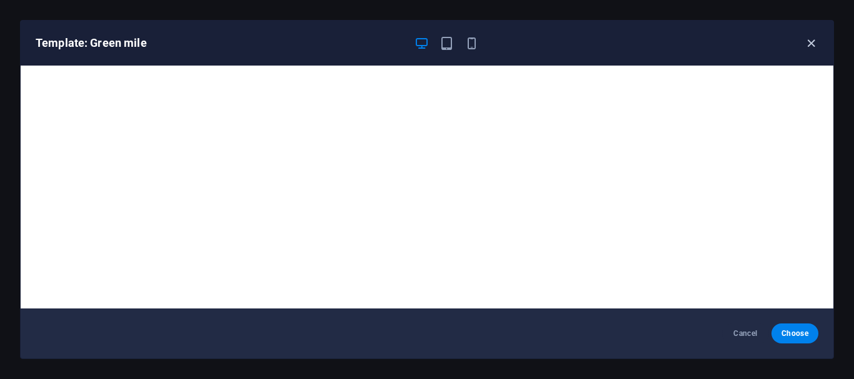
click at [812, 44] on icon "button" at bounding box center [811, 43] width 14 height 14
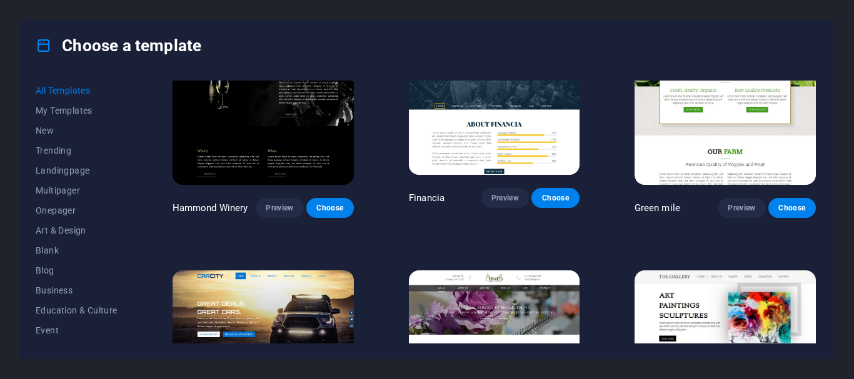
scroll to position [7402, 0]
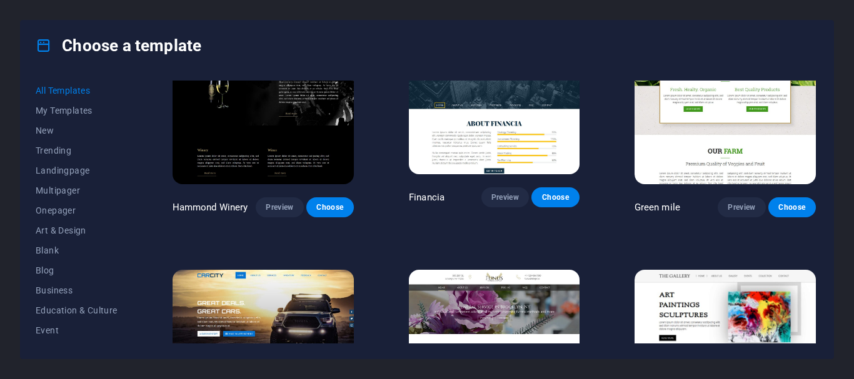
click at [508, 270] on img at bounding box center [494, 348] width 171 height 157
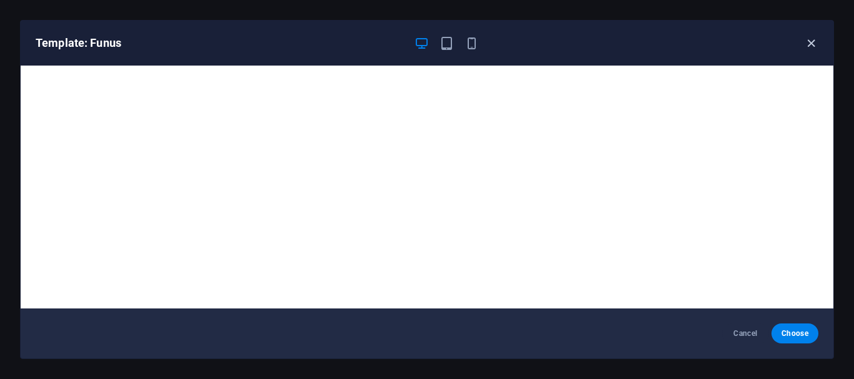
click at [806, 39] on icon "button" at bounding box center [811, 43] width 14 height 14
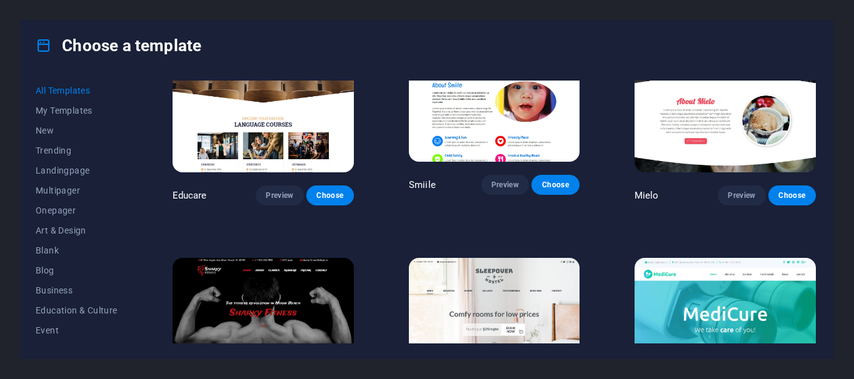
scroll to position [7926, 0]
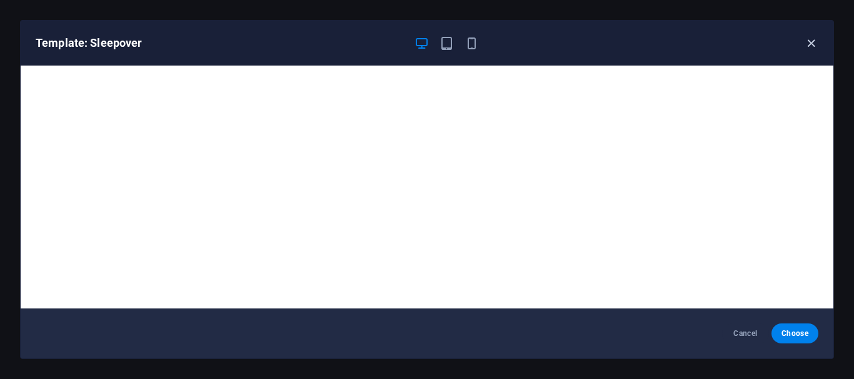
click at [812, 45] on icon "button" at bounding box center [811, 43] width 14 height 14
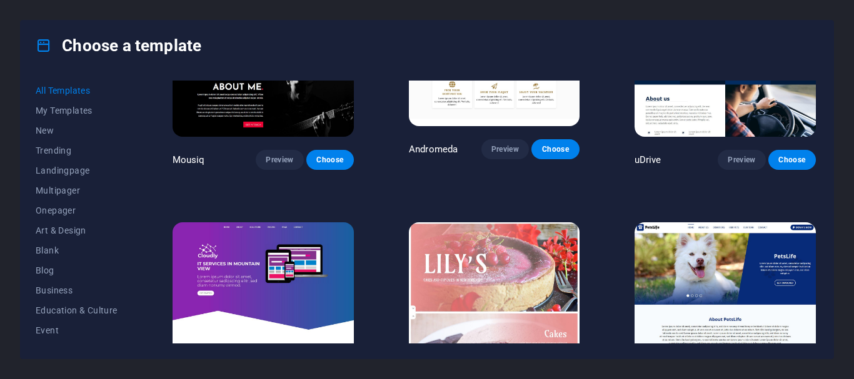
scroll to position [8461, 0]
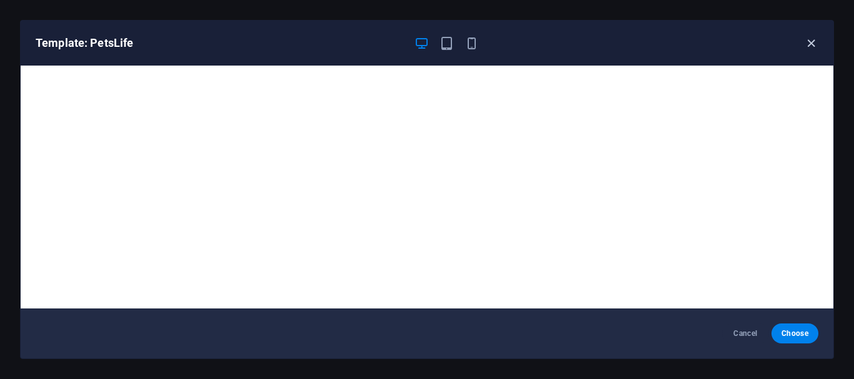
click at [811, 44] on icon "button" at bounding box center [811, 43] width 14 height 14
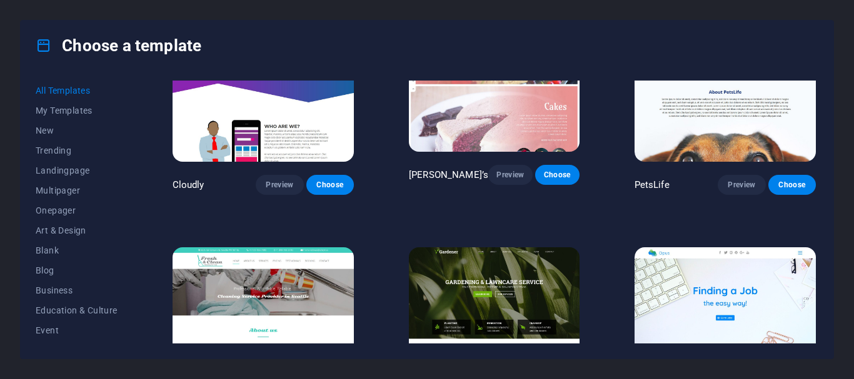
scroll to position [8697, 0]
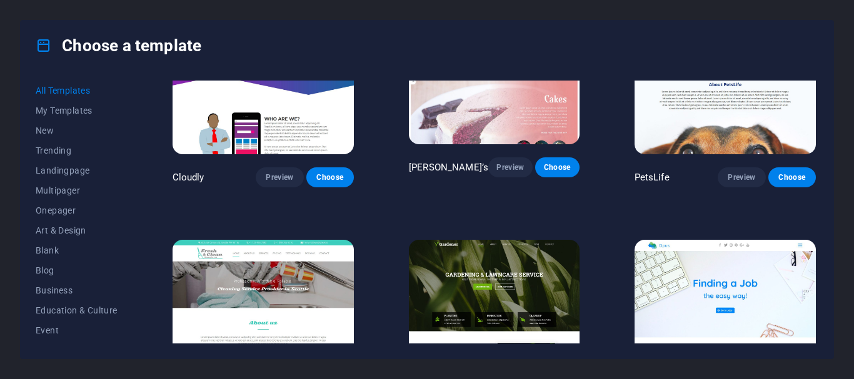
click at [686, 240] on img at bounding box center [724, 323] width 181 height 167
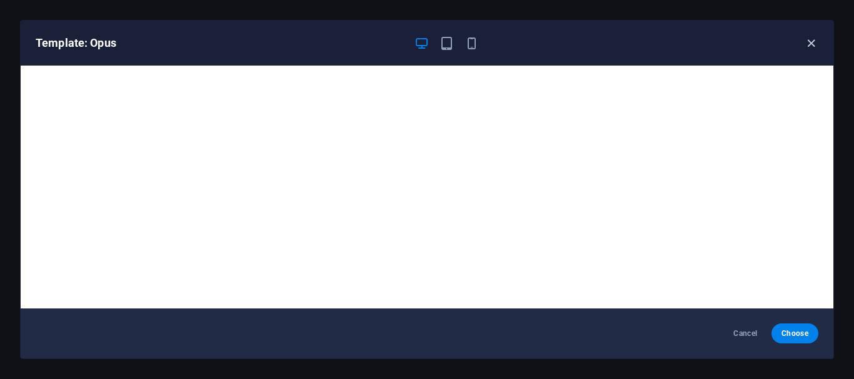
click at [812, 40] on icon "button" at bounding box center [811, 43] width 14 height 14
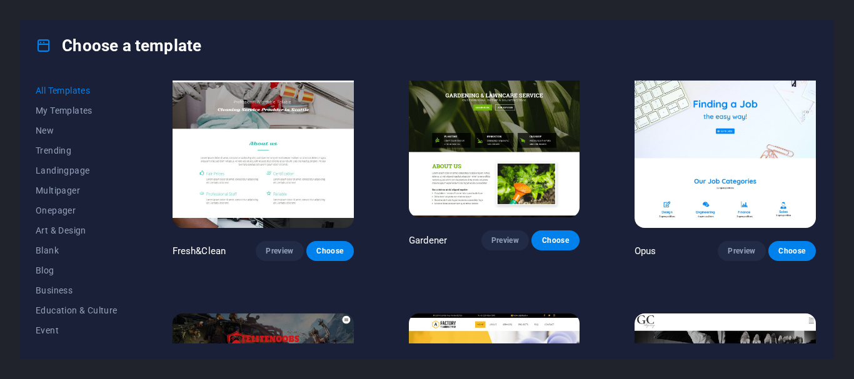
scroll to position [8895, 0]
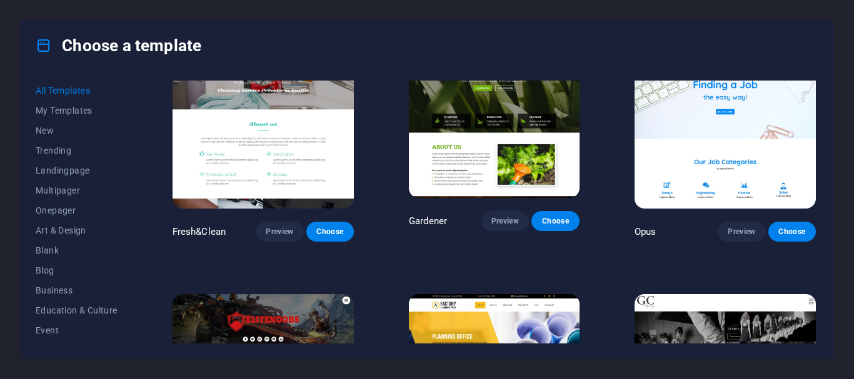
click at [475, 294] on img at bounding box center [494, 372] width 171 height 157
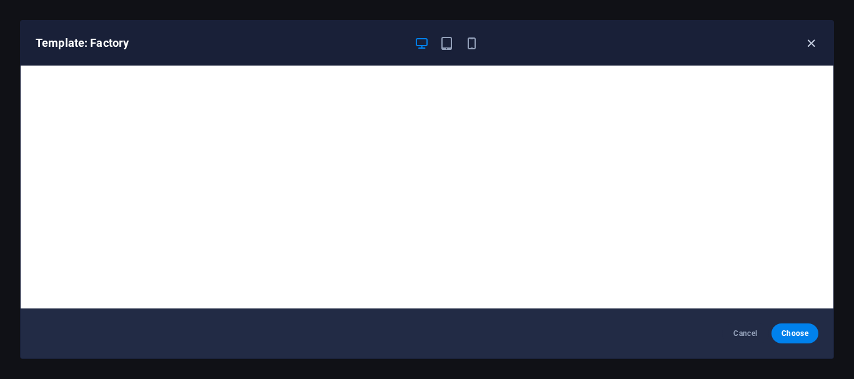
click at [812, 43] on icon "button" at bounding box center [811, 43] width 14 height 14
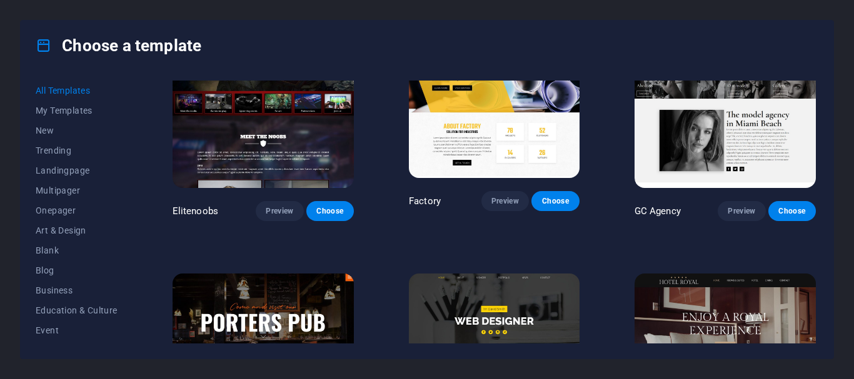
scroll to position [9207, 0]
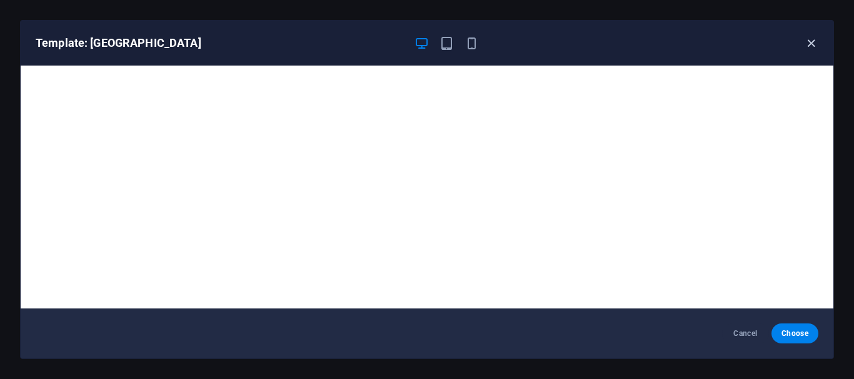
click at [814, 44] on icon "button" at bounding box center [811, 43] width 14 height 14
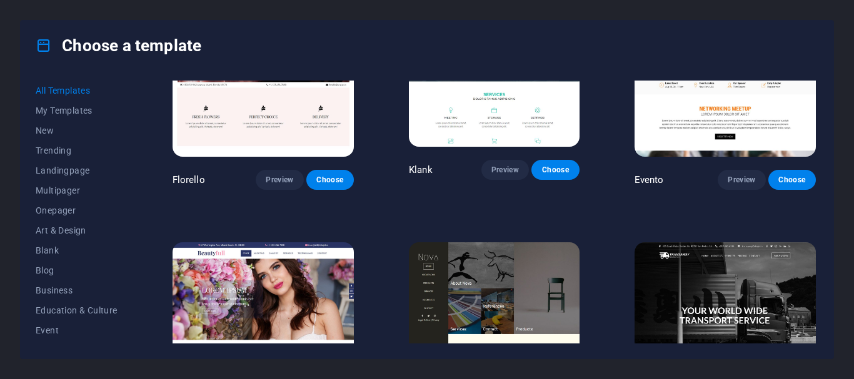
scroll to position [9723, 0]
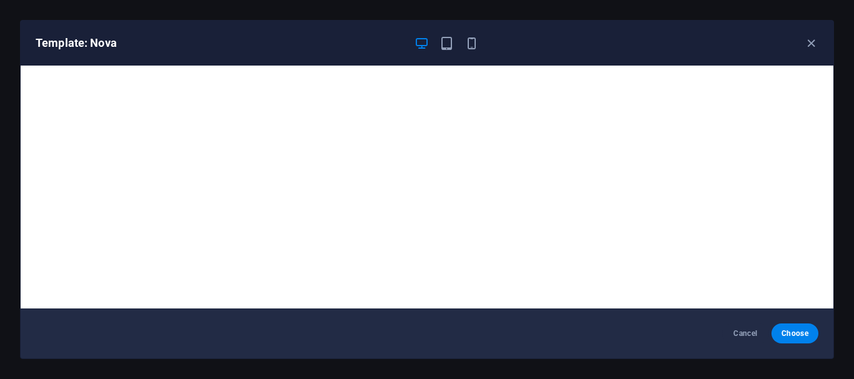
scroll to position [1, 0]
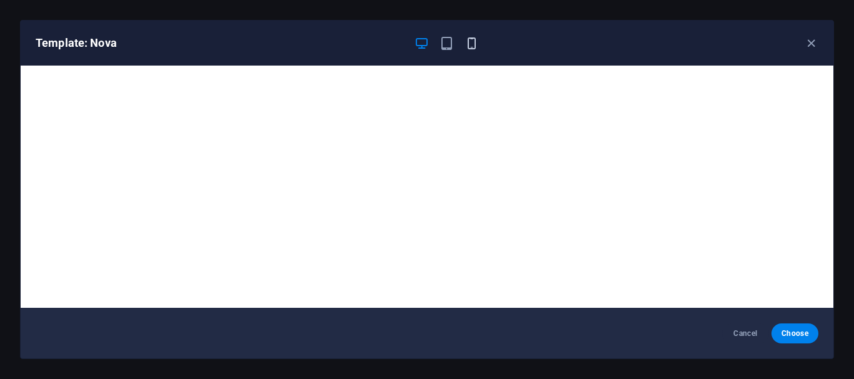
click at [468, 42] on icon "button" at bounding box center [471, 43] width 14 height 14
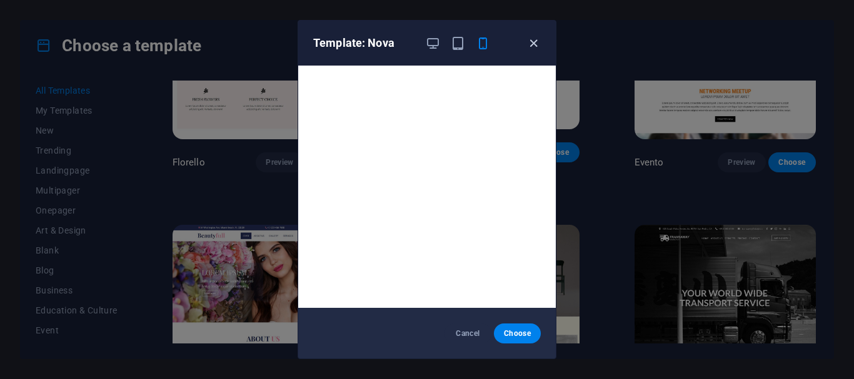
click at [534, 47] on icon "button" at bounding box center [533, 43] width 14 height 14
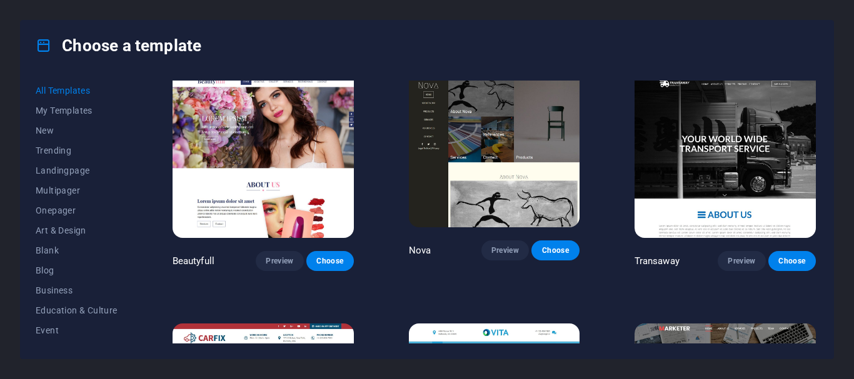
scroll to position [9931, 0]
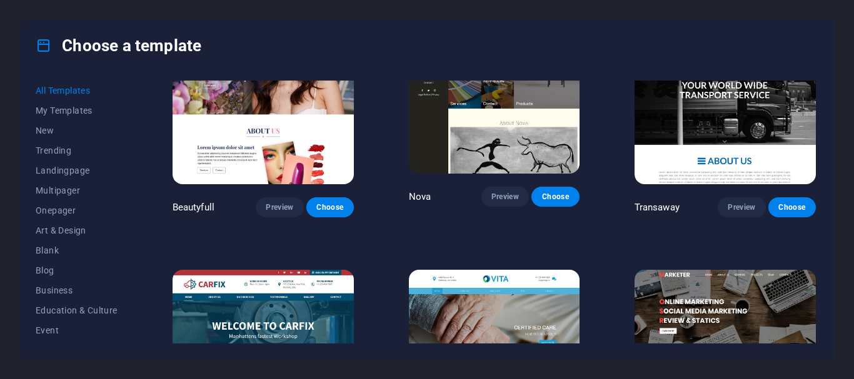
click at [290, 270] on img at bounding box center [262, 353] width 181 height 167
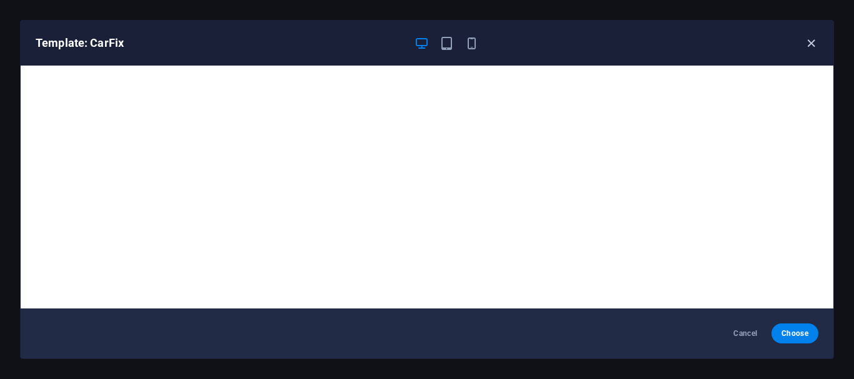
click at [810, 41] on icon "button" at bounding box center [811, 43] width 14 height 14
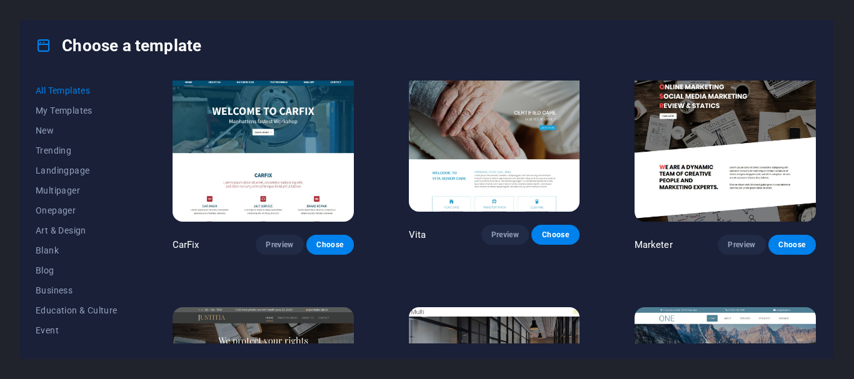
scroll to position [10147, 0]
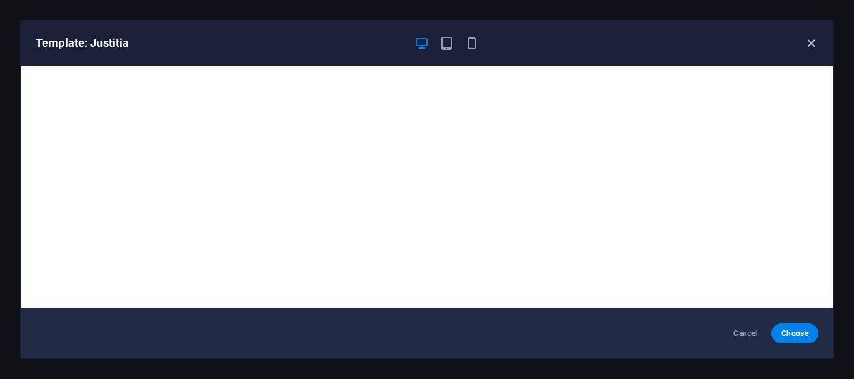
click at [814, 42] on icon "button" at bounding box center [811, 43] width 14 height 14
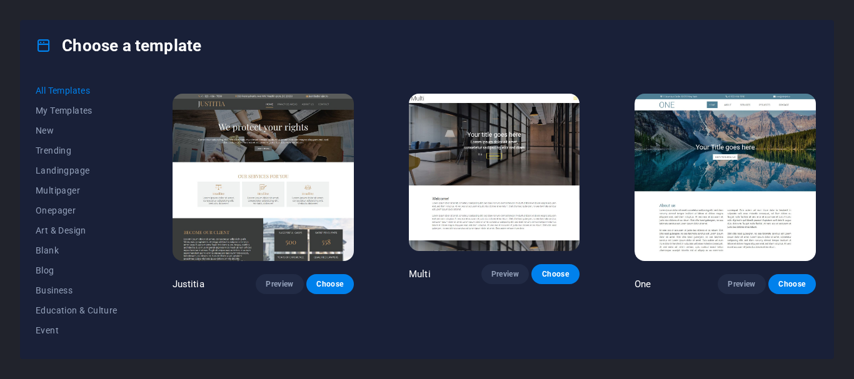
scroll to position [10387, 0]
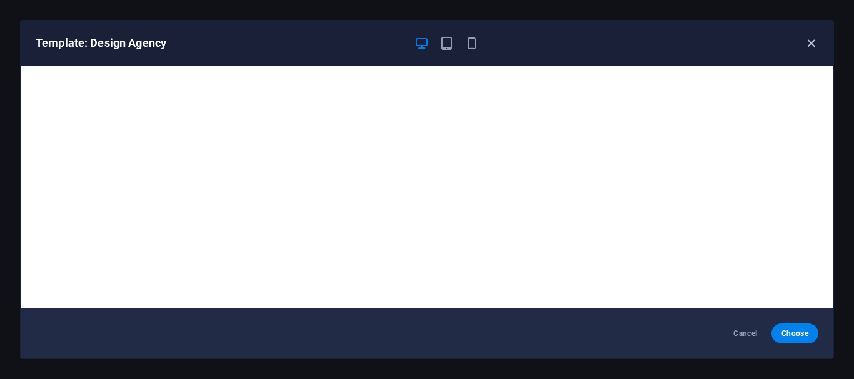
click at [811, 41] on icon "button" at bounding box center [811, 43] width 14 height 14
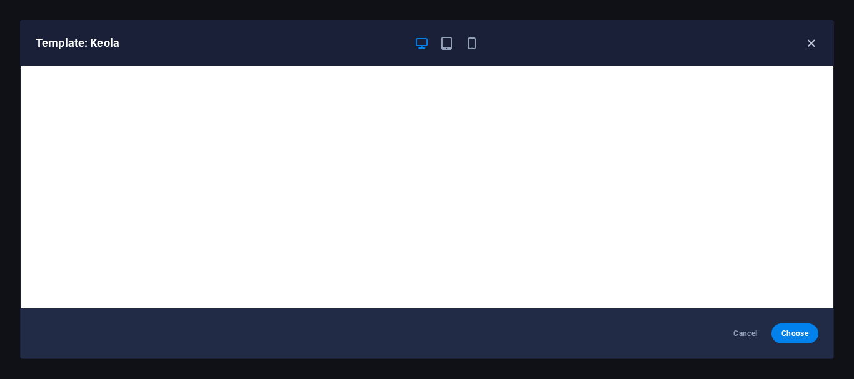
click at [807, 39] on icon "button" at bounding box center [811, 43] width 14 height 14
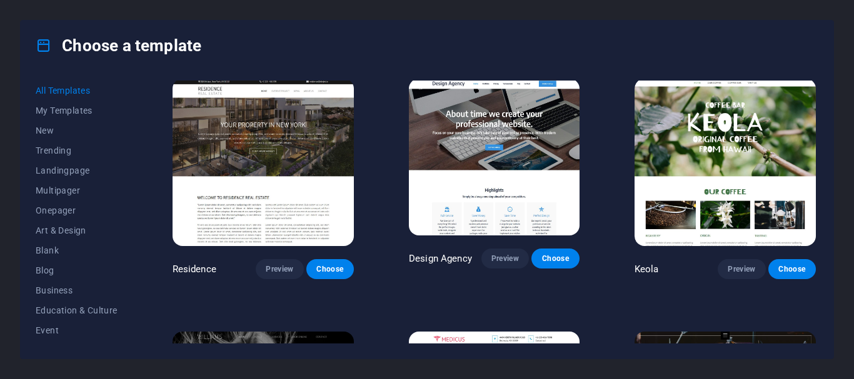
scroll to position [10631, 0]
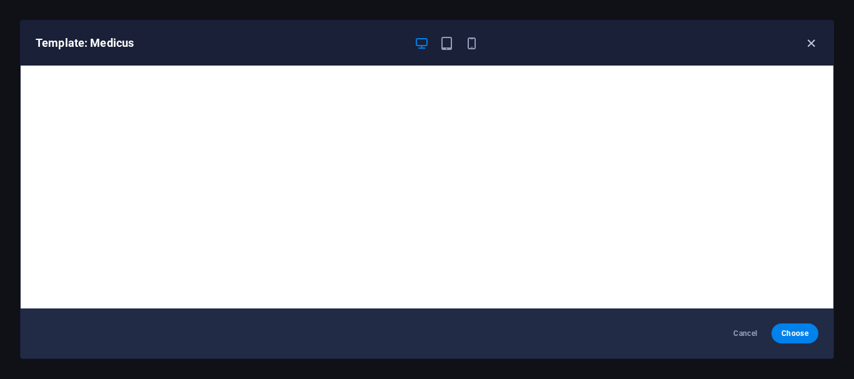
click at [809, 46] on icon "button" at bounding box center [811, 43] width 14 height 14
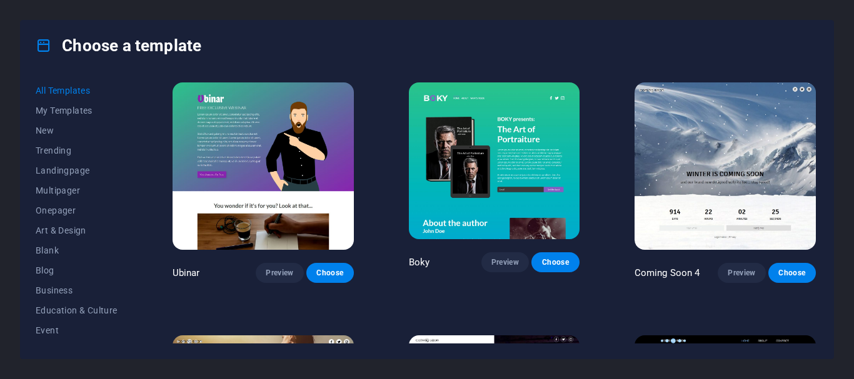
scroll to position [13396, 0]
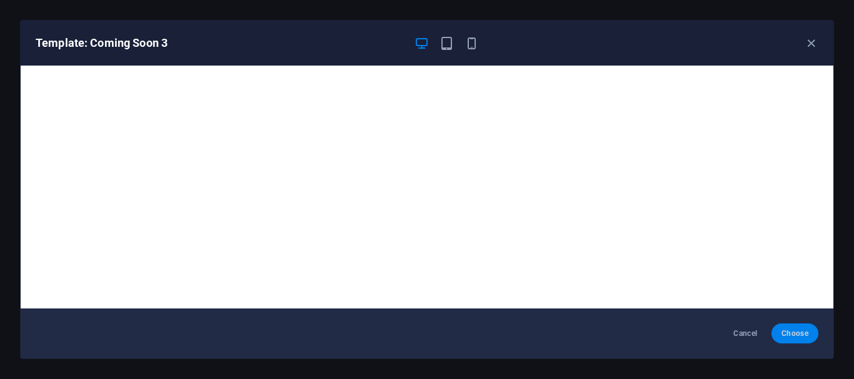
click at [794, 337] on span "Choose" at bounding box center [794, 334] width 27 height 10
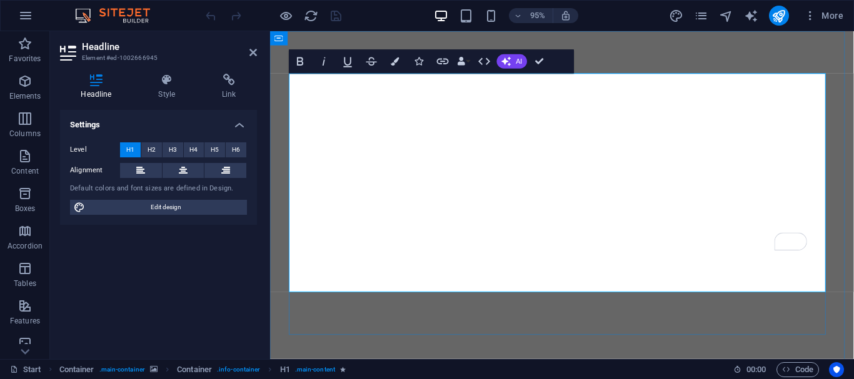
drag, startPoint x: 444, startPoint y: 102, endPoint x: 809, endPoint y: 139, distance: 366.2
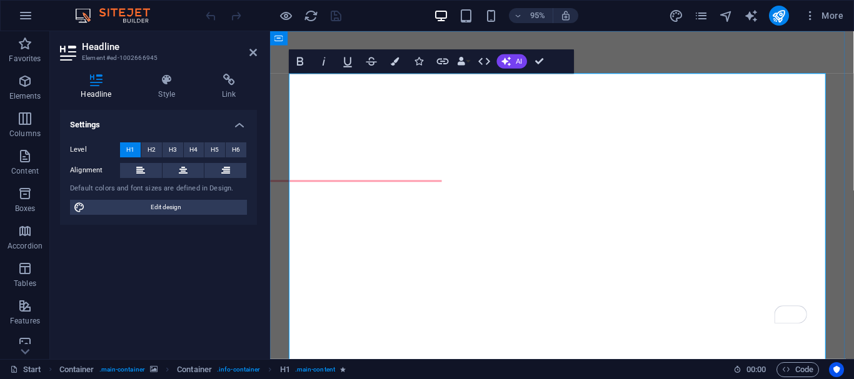
drag, startPoint x: 797, startPoint y: 264, endPoint x: 379, endPoint y: 309, distance: 419.9
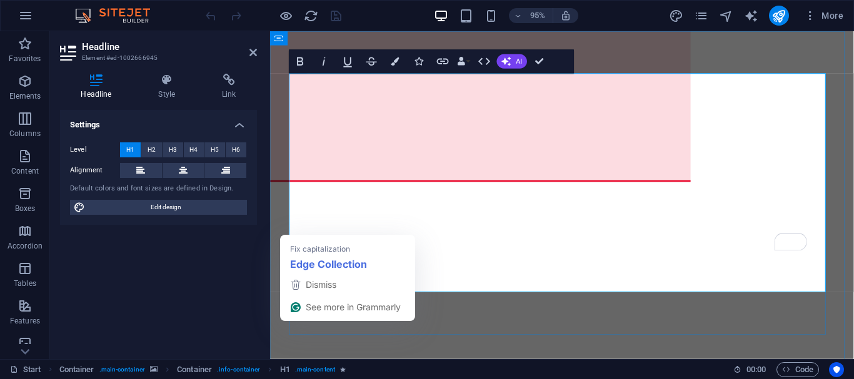
drag, startPoint x: 726, startPoint y: 186, endPoint x: 312, endPoint y: 169, distance: 413.4
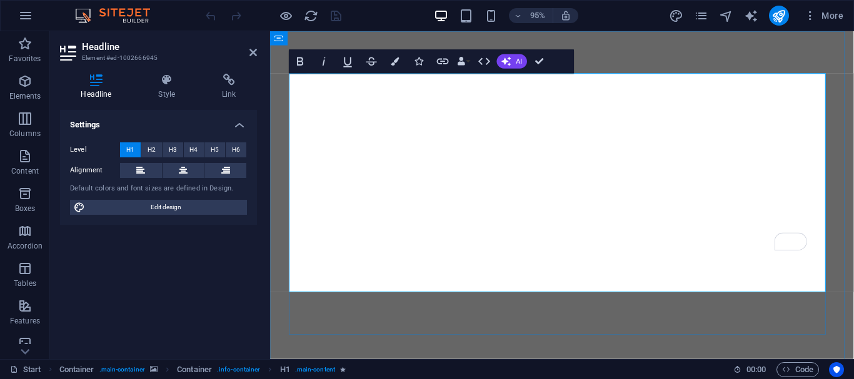
click at [230, 312] on div "Settings Level H1 H2 H3 H4 H5 H6 Alignment Default colors and font sizes are de…" at bounding box center [158, 229] width 197 height 239
click at [257, 52] on aside "Headline Element #ed-1002666945 Headline Style Link Settings Level H1 H2 H3 H4 …" at bounding box center [160, 195] width 220 height 328
click at [251, 52] on icon at bounding box center [252, 52] width 7 height 10
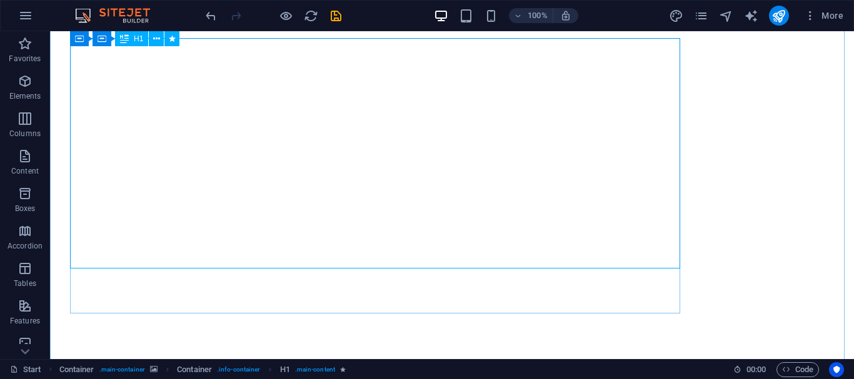
scroll to position [29, 0]
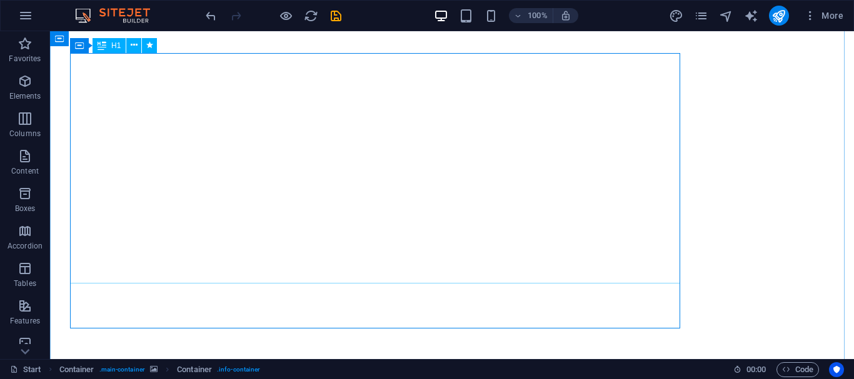
scroll to position [0, 0]
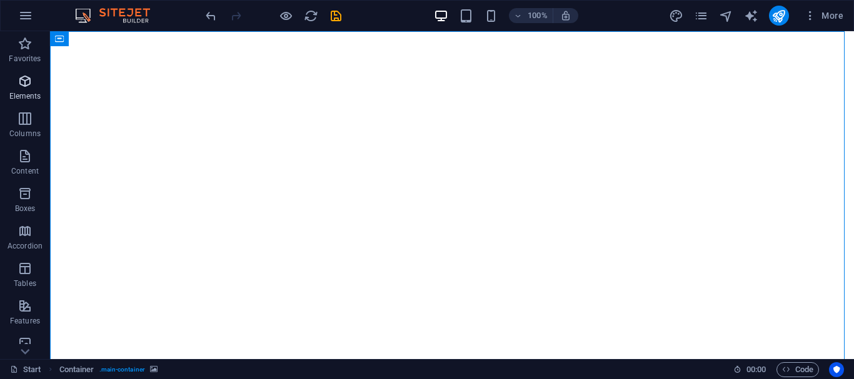
click at [22, 84] on icon "button" at bounding box center [24, 81] width 15 height 15
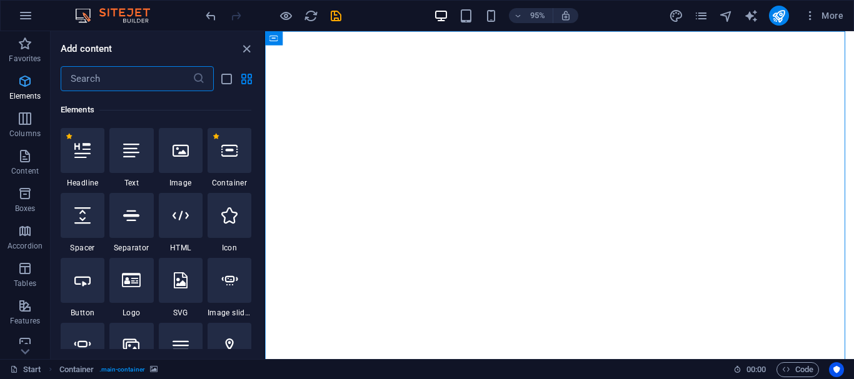
scroll to position [133, 0]
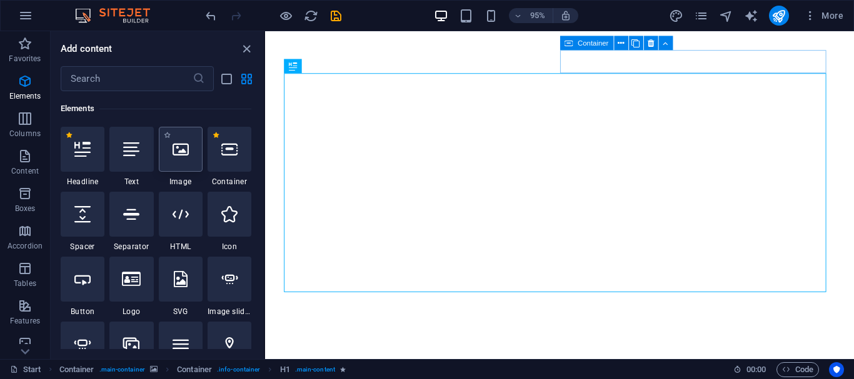
click at [193, 169] on div at bounding box center [181, 149] width 44 height 45
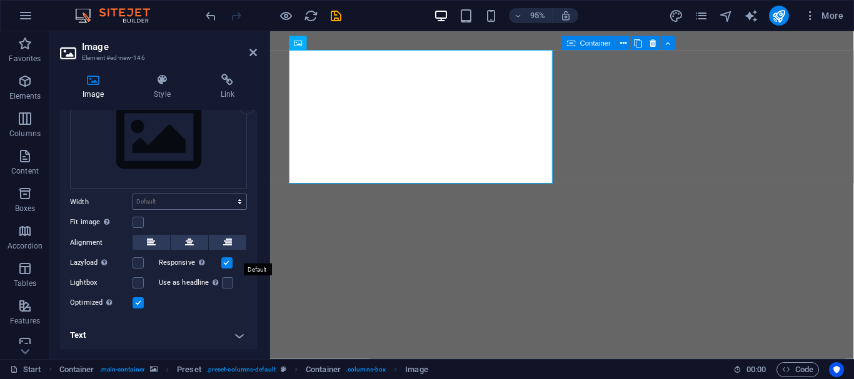
scroll to position [54, 0]
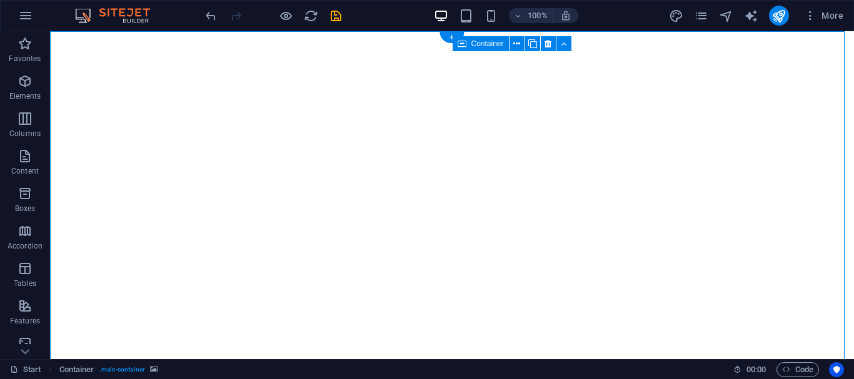
select select "vh"
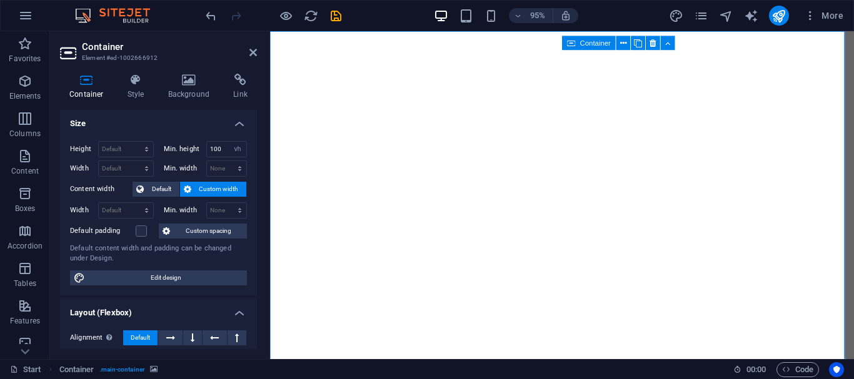
scroll to position [2, 0]
click at [186, 85] on icon at bounding box center [189, 80] width 61 height 12
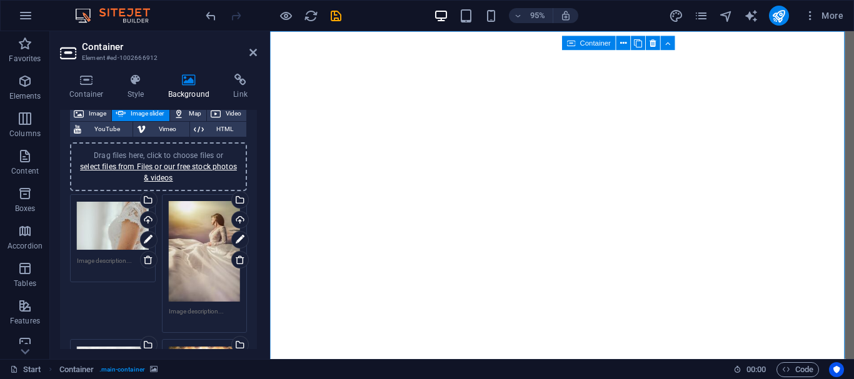
scroll to position [97, 0]
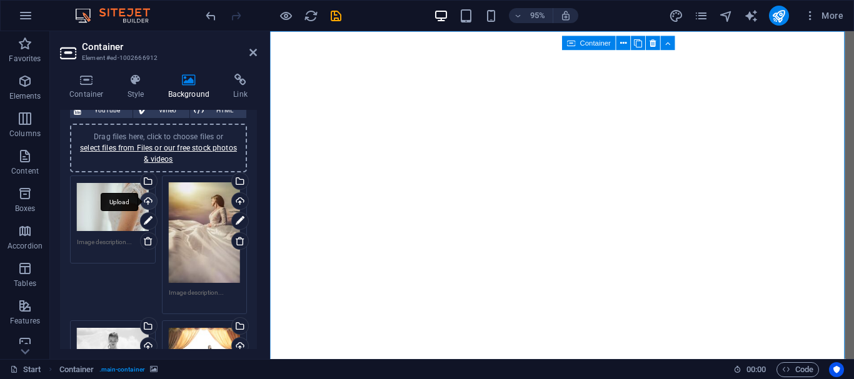
click at [147, 202] on div "Upload" at bounding box center [147, 202] width 19 height 19
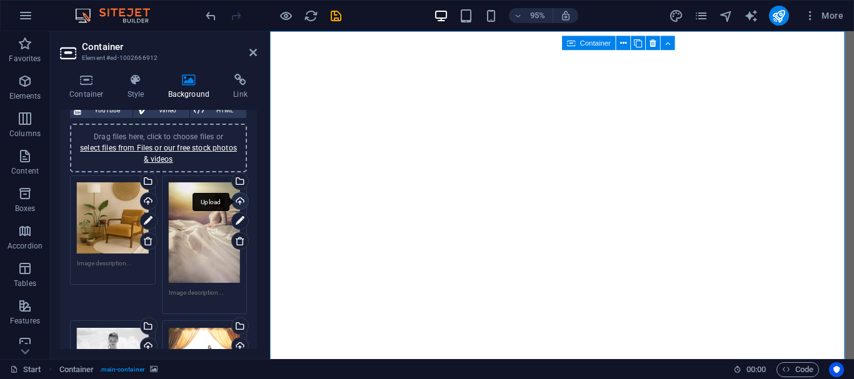
click at [237, 202] on div "Upload" at bounding box center [238, 202] width 19 height 19
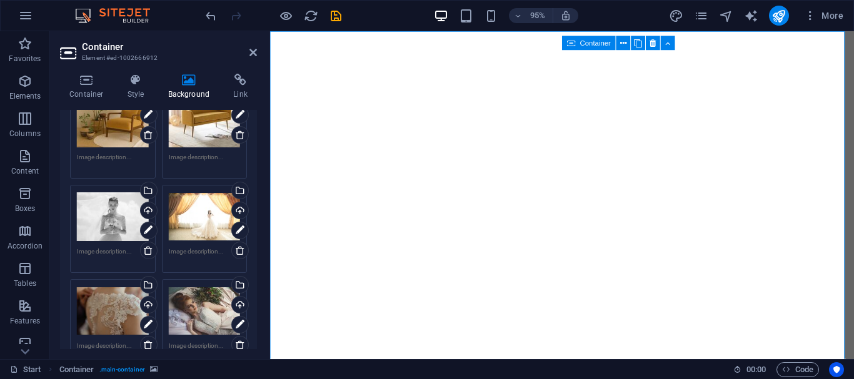
scroll to position [202, 0]
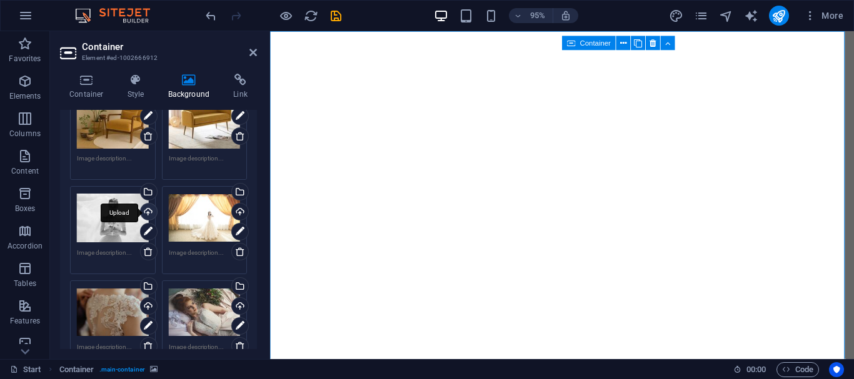
click at [149, 209] on div "Upload" at bounding box center [147, 213] width 19 height 19
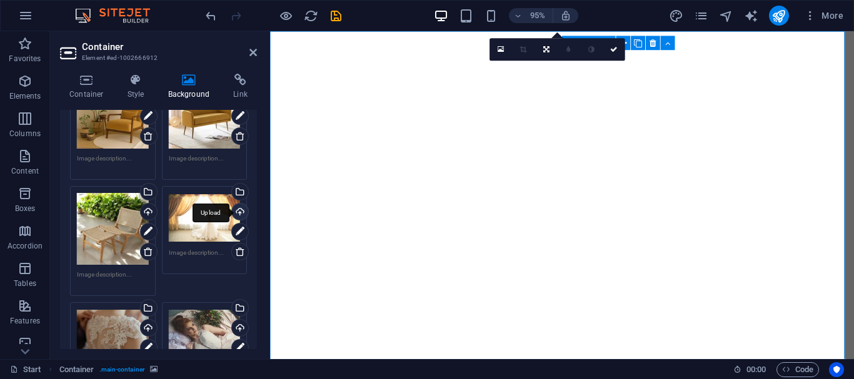
click at [239, 212] on div "Upload" at bounding box center [238, 213] width 19 height 19
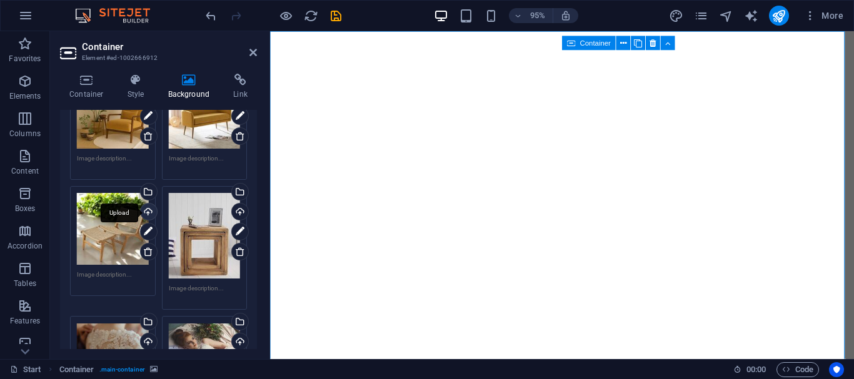
click at [148, 210] on div "Upload" at bounding box center [147, 213] width 19 height 19
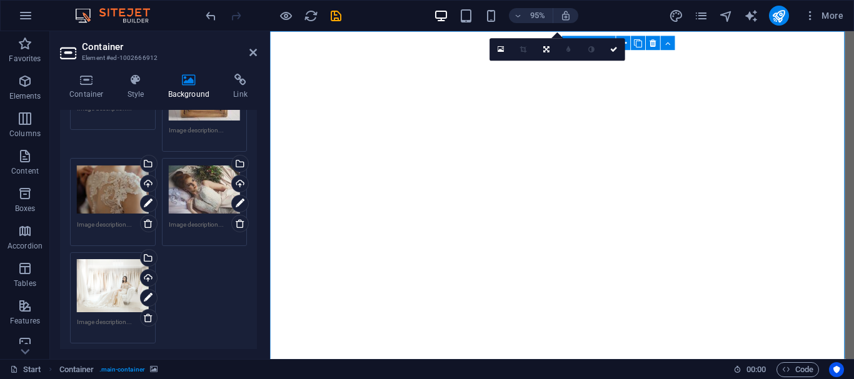
scroll to position [361, 0]
click at [149, 177] on div "Upload" at bounding box center [147, 184] width 19 height 19
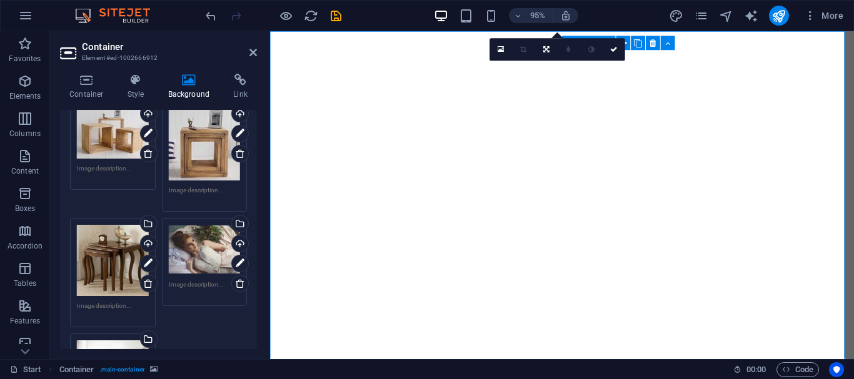
scroll to position [301, 0]
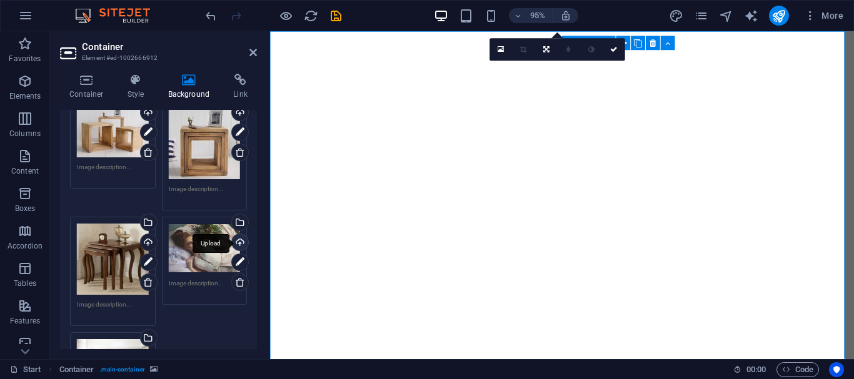
click at [237, 239] on div "Upload" at bounding box center [238, 243] width 19 height 19
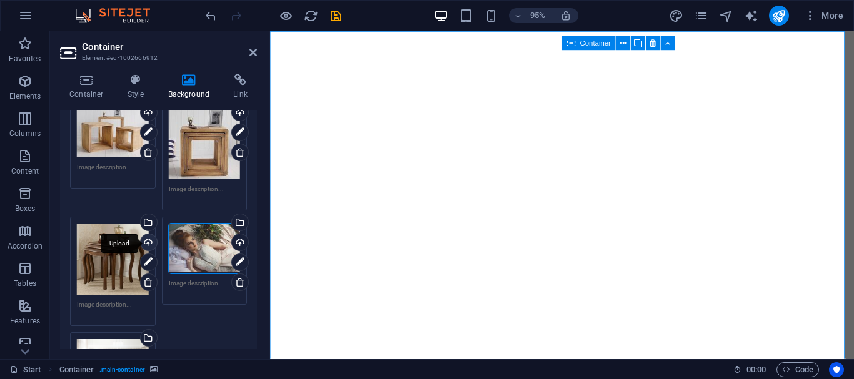
click at [147, 239] on div "Upload" at bounding box center [147, 243] width 19 height 19
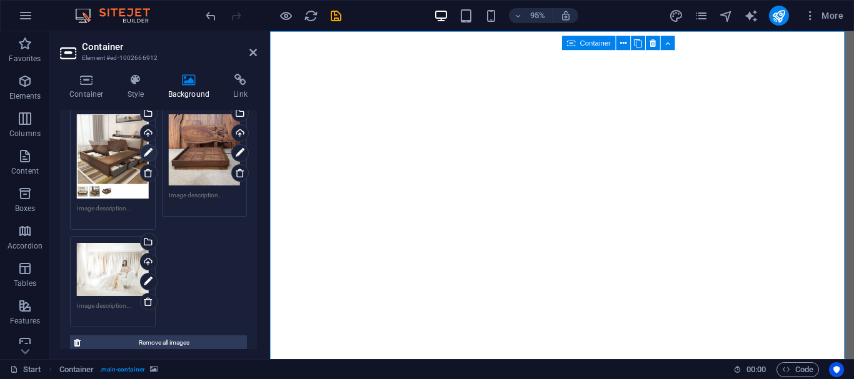
scroll to position [447, 0]
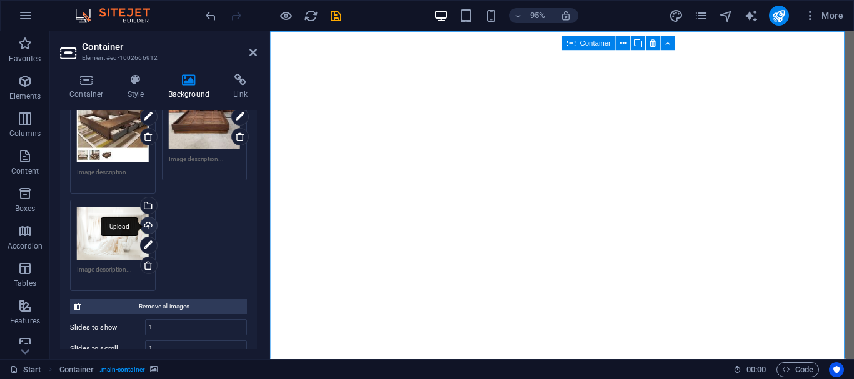
click at [149, 219] on div "Upload" at bounding box center [147, 226] width 19 height 19
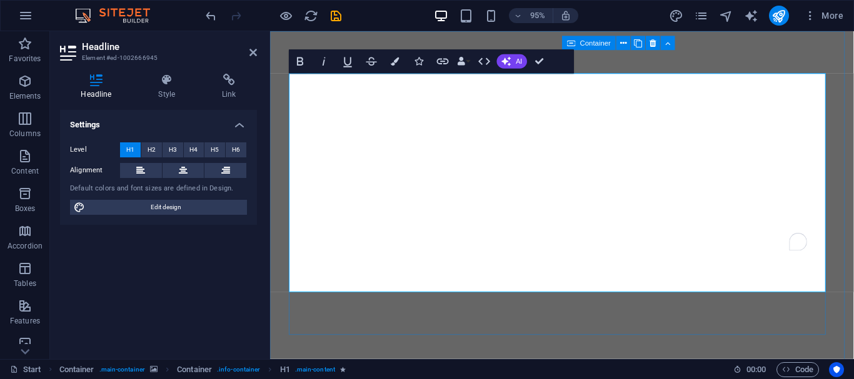
drag, startPoint x: 255, startPoint y: 49, endPoint x: 165, endPoint y: 65, distance: 91.3
click at [255, 49] on icon at bounding box center [252, 52] width 7 height 10
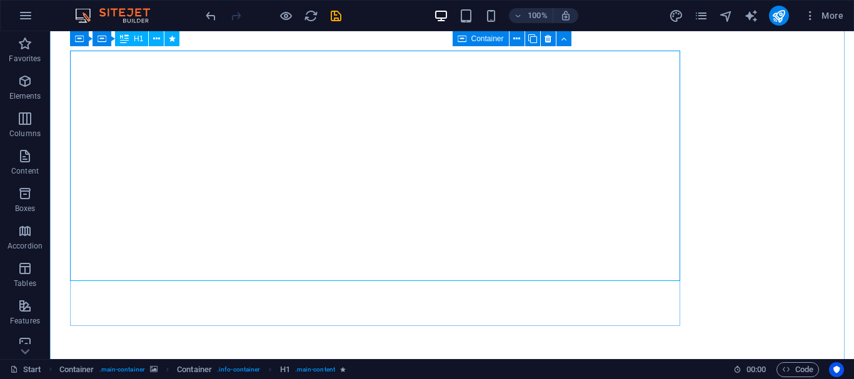
scroll to position [0, 0]
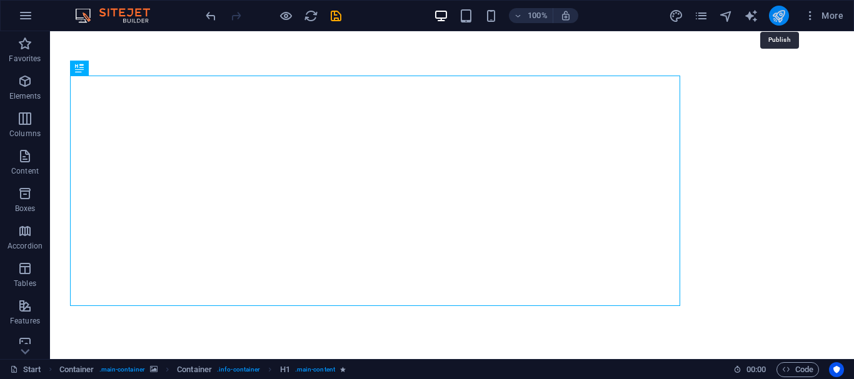
click at [782, 17] on icon "publish" at bounding box center [778, 16] width 14 height 14
click at [139, 17] on img at bounding box center [119, 15] width 94 height 15
click at [814, 12] on icon "button" at bounding box center [810, 15] width 12 height 12
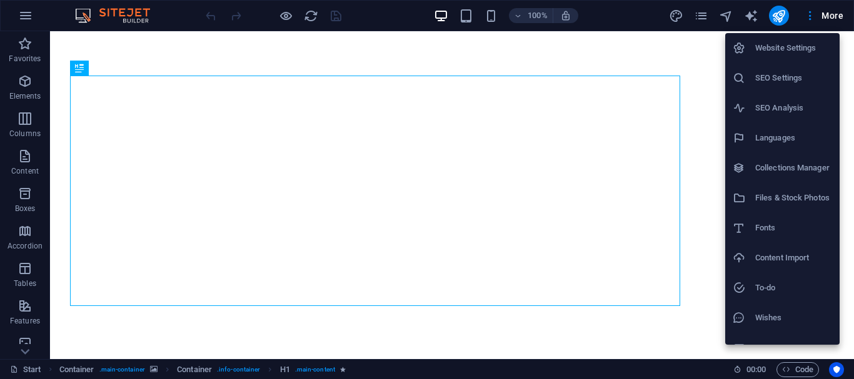
click at [781, 49] on h6 "Website Settings" at bounding box center [793, 48] width 77 height 15
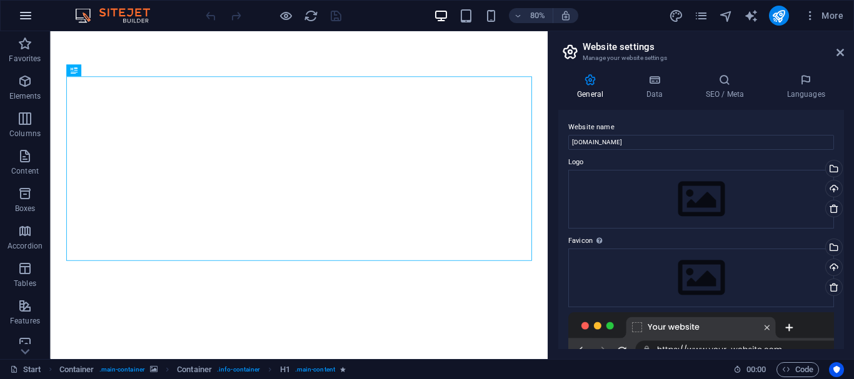
click at [24, 17] on icon "button" at bounding box center [25, 15] width 15 height 15
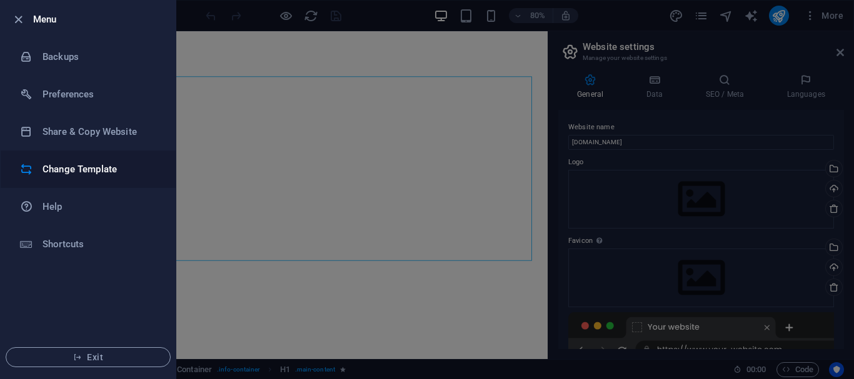
click at [97, 173] on h6 "Change Template" at bounding box center [100, 169] width 116 height 15
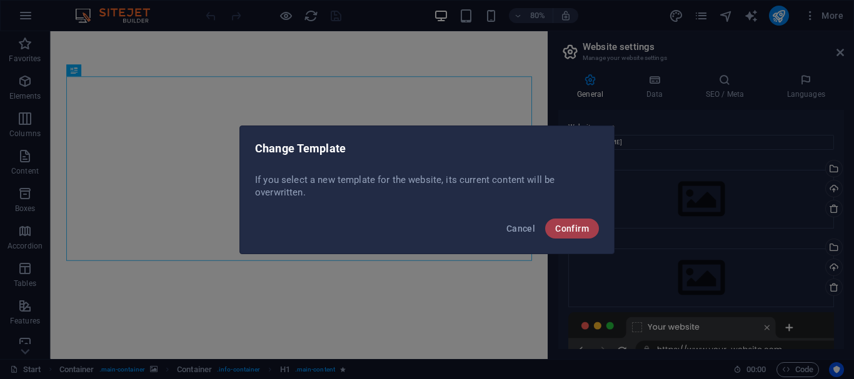
click at [576, 226] on span "Confirm" at bounding box center [572, 229] width 34 height 10
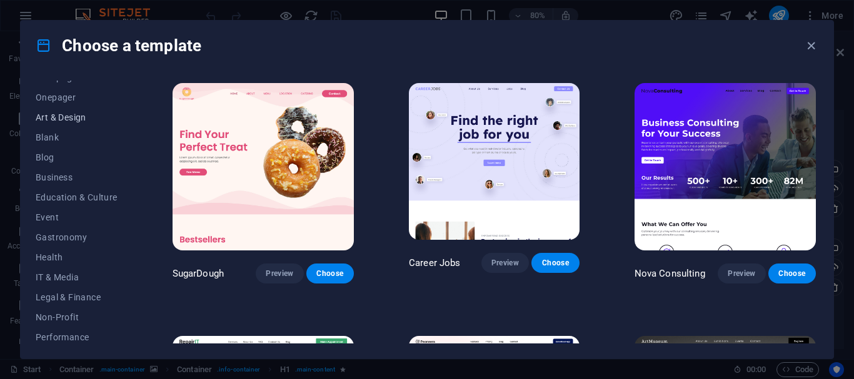
scroll to position [130, 0]
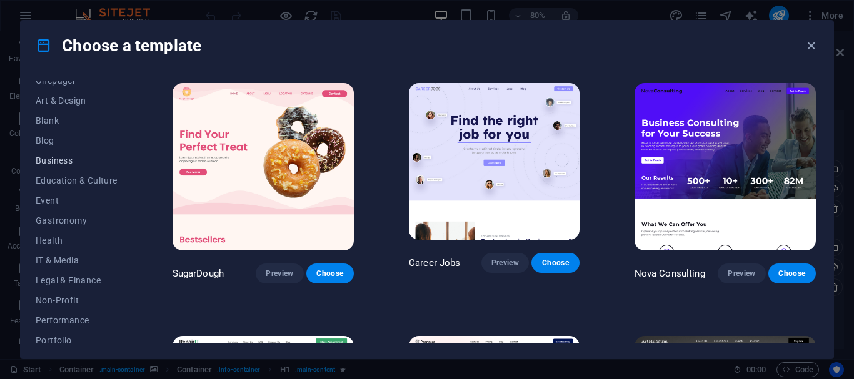
click at [59, 157] on span "Business" at bounding box center [77, 161] width 82 height 10
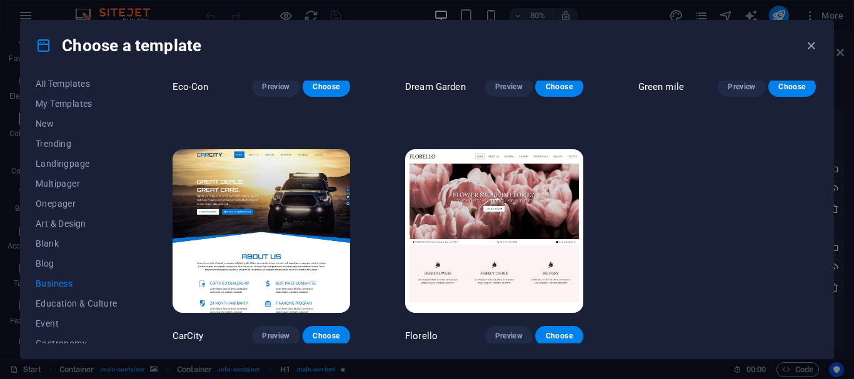
scroll to position [0, 0]
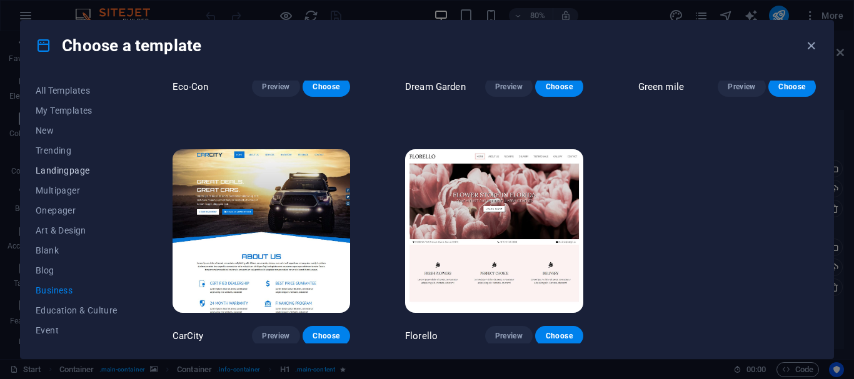
click at [67, 171] on span "Landingpage" at bounding box center [77, 171] width 82 height 10
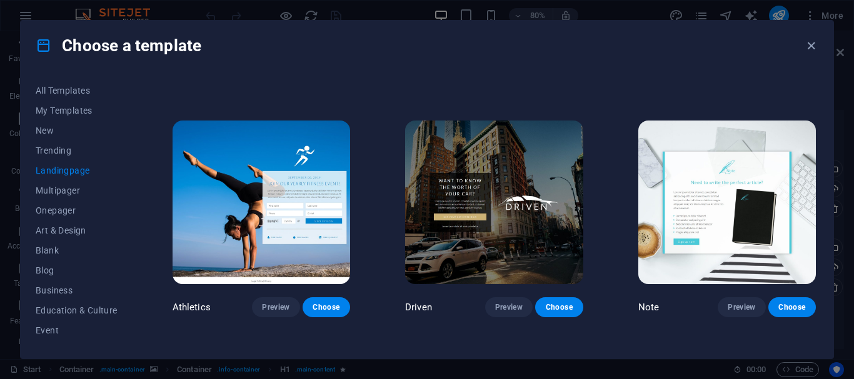
scroll to position [712, 0]
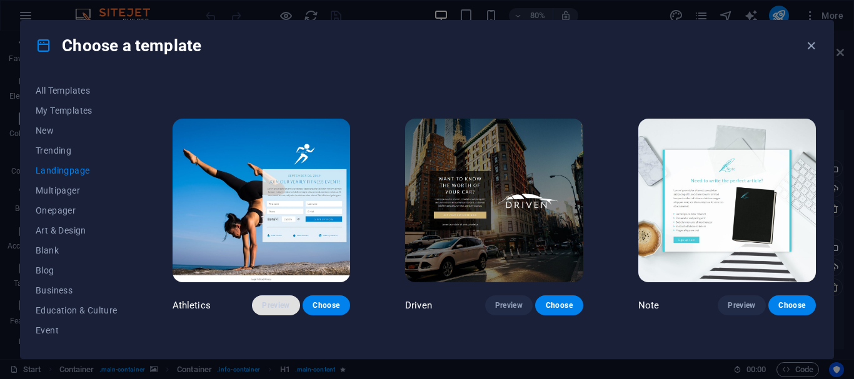
click at [279, 301] on span "Preview" at bounding box center [275, 306] width 27 height 10
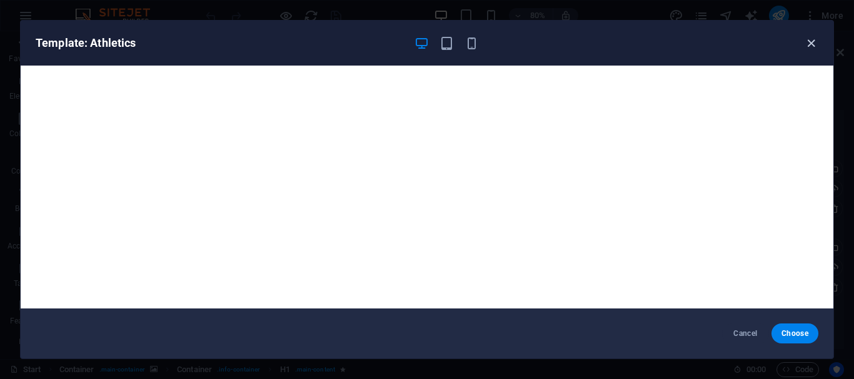
click at [811, 39] on icon "button" at bounding box center [811, 43] width 14 height 14
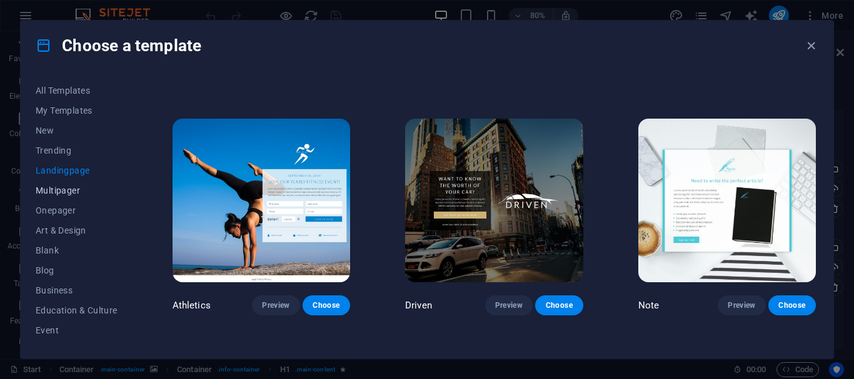
click at [64, 192] on span "Multipager" at bounding box center [77, 191] width 82 height 10
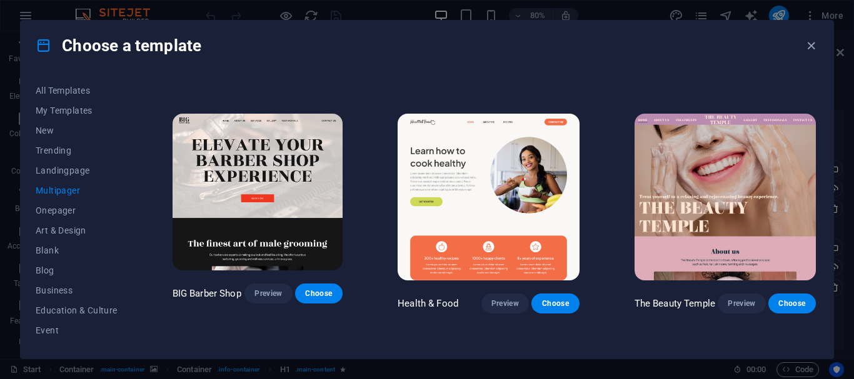
scroll to position [719, 0]
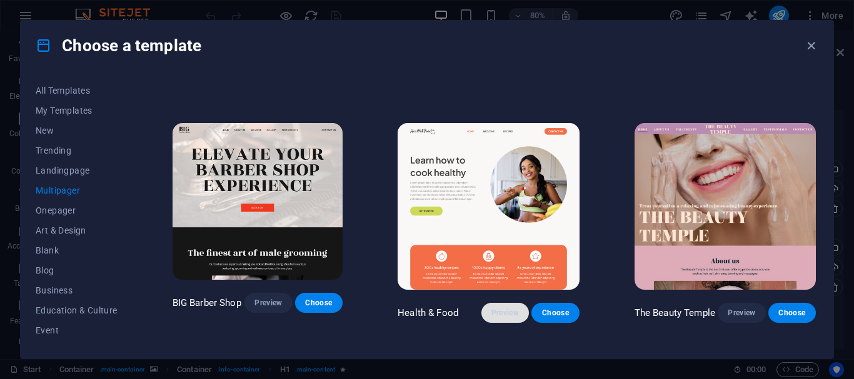
click at [504, 308] on span "Preview" at bounding box center [504, 313] width 27 height 10
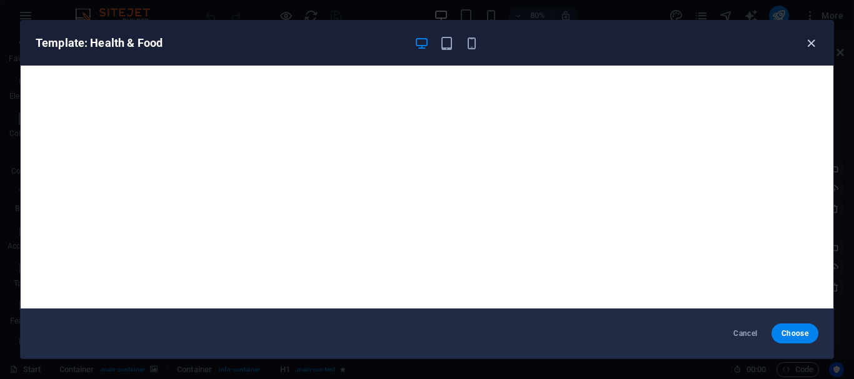
click at [812, 48] on icon "button" at bounding box center [811, 43] width 14 height 14
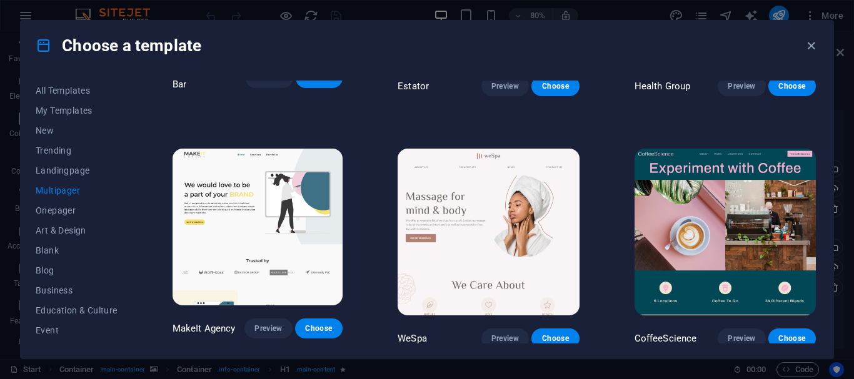
scroll to position [1747, 0]
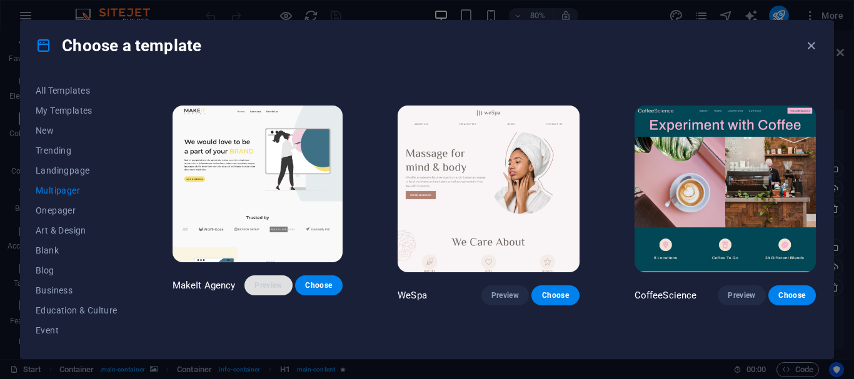
click at [279, 281] on span "Preview" at bounding box center [267, 286] width 27 height 10
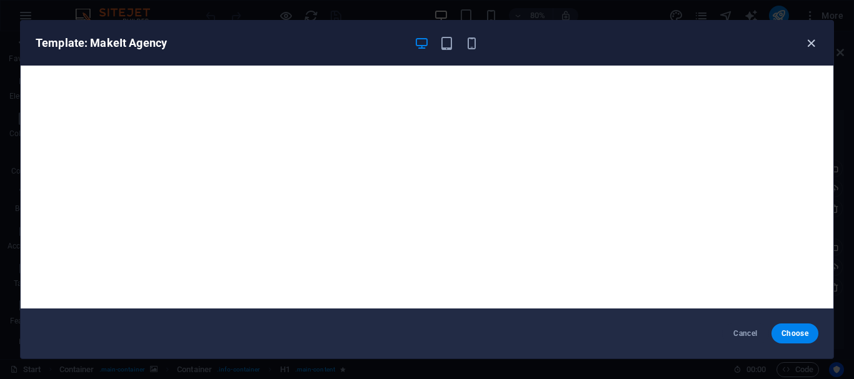
click at [807, 44] on icon "button" at bounding box center [811, 43] width 14 height 14
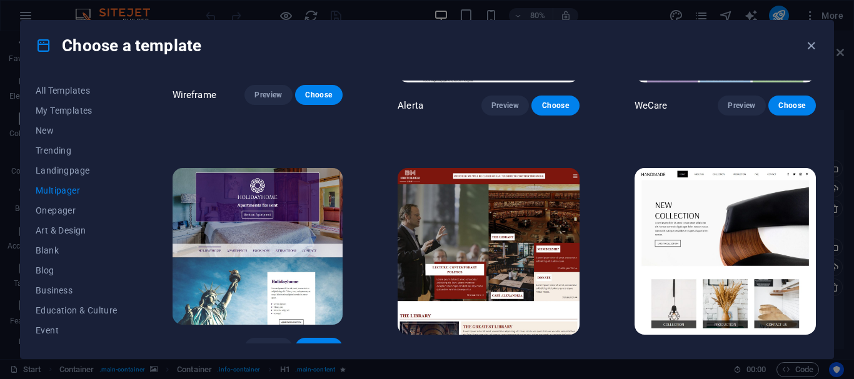
scroll to position [3962, 0]
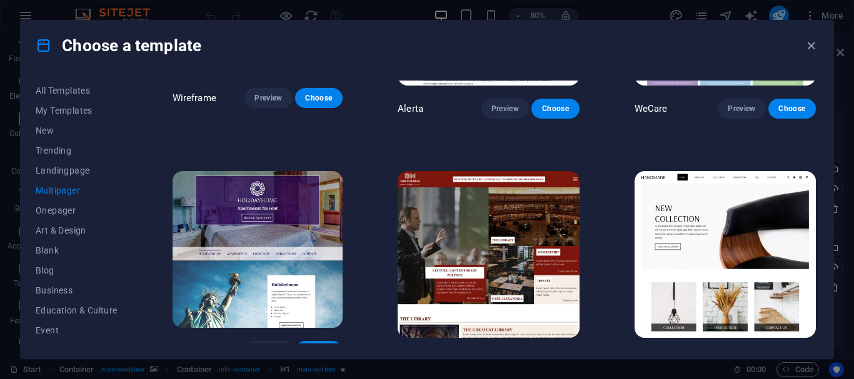
click at [743, 351] on button "Preview" at bounding box center [740, 361] width 47 height 20
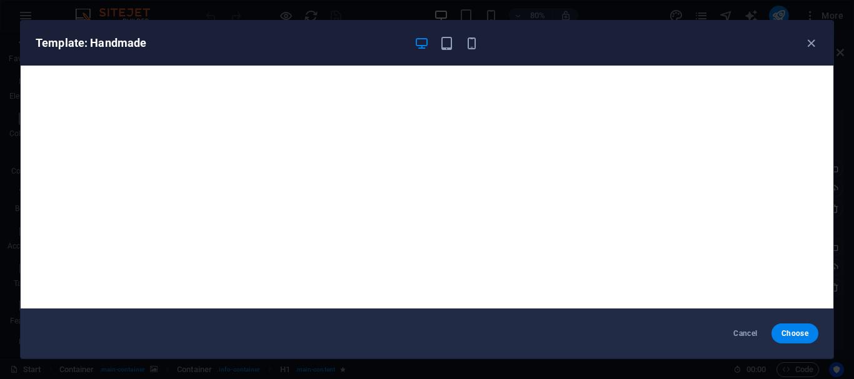
scroll to position [3, 0]
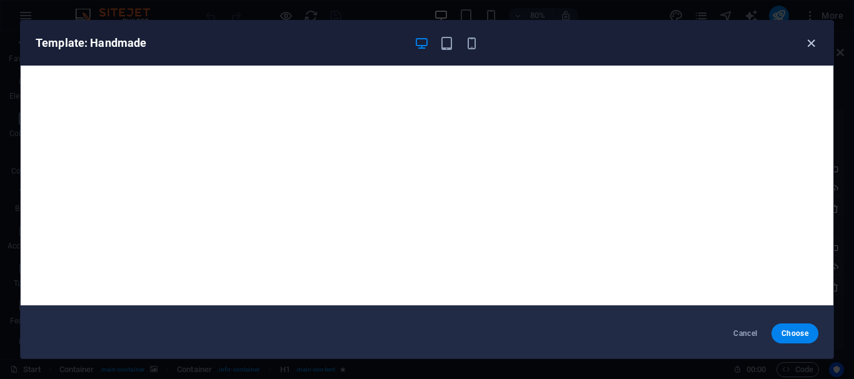
click at [813, 36] on icon "button" at bounding box center [811, 43] width 14 height 14
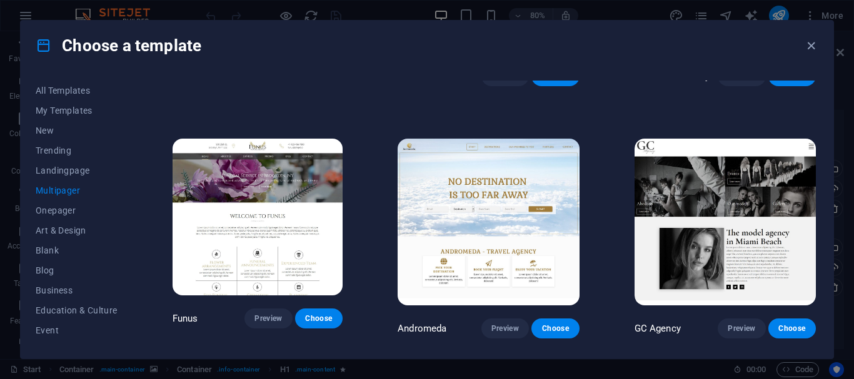
scroll to position [4503, 0]
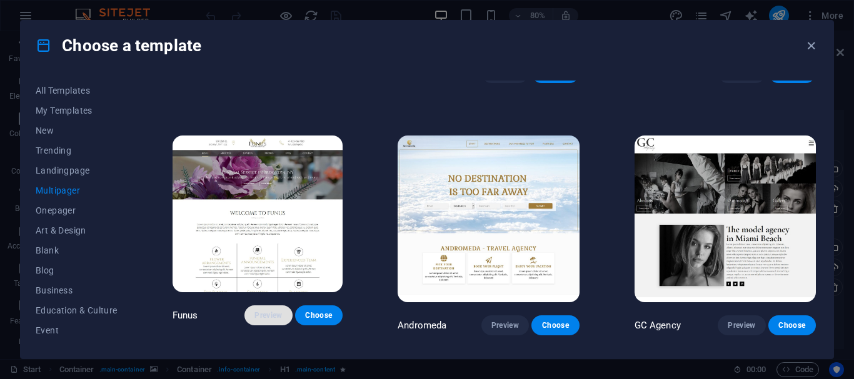
click at [275, 311] on span "Preview" at bounding box center [267, 316] width 27 height 10
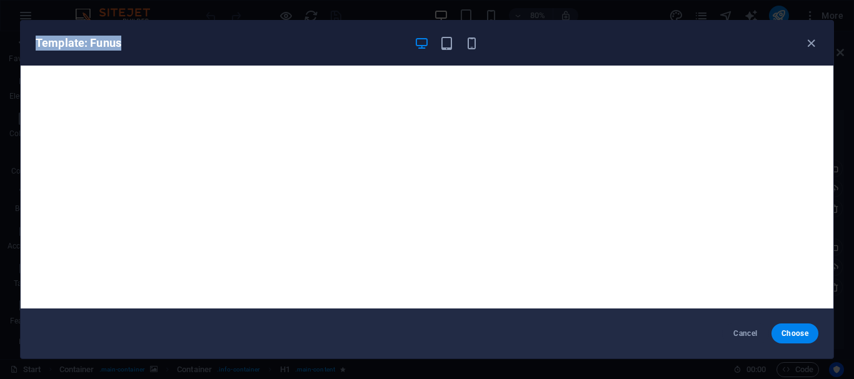
drag, startPoint x: 134, startPoint y: 44, endPoint x: 36, endPoint y: 39, distance: 98.9
click at [36, 39] on h6 "Template: Funus" at bounding box center [220, 43] width 368 height 15
copy h6 "Template: Funus"
